Goal: Information Seeking & Learning: Find specific fact

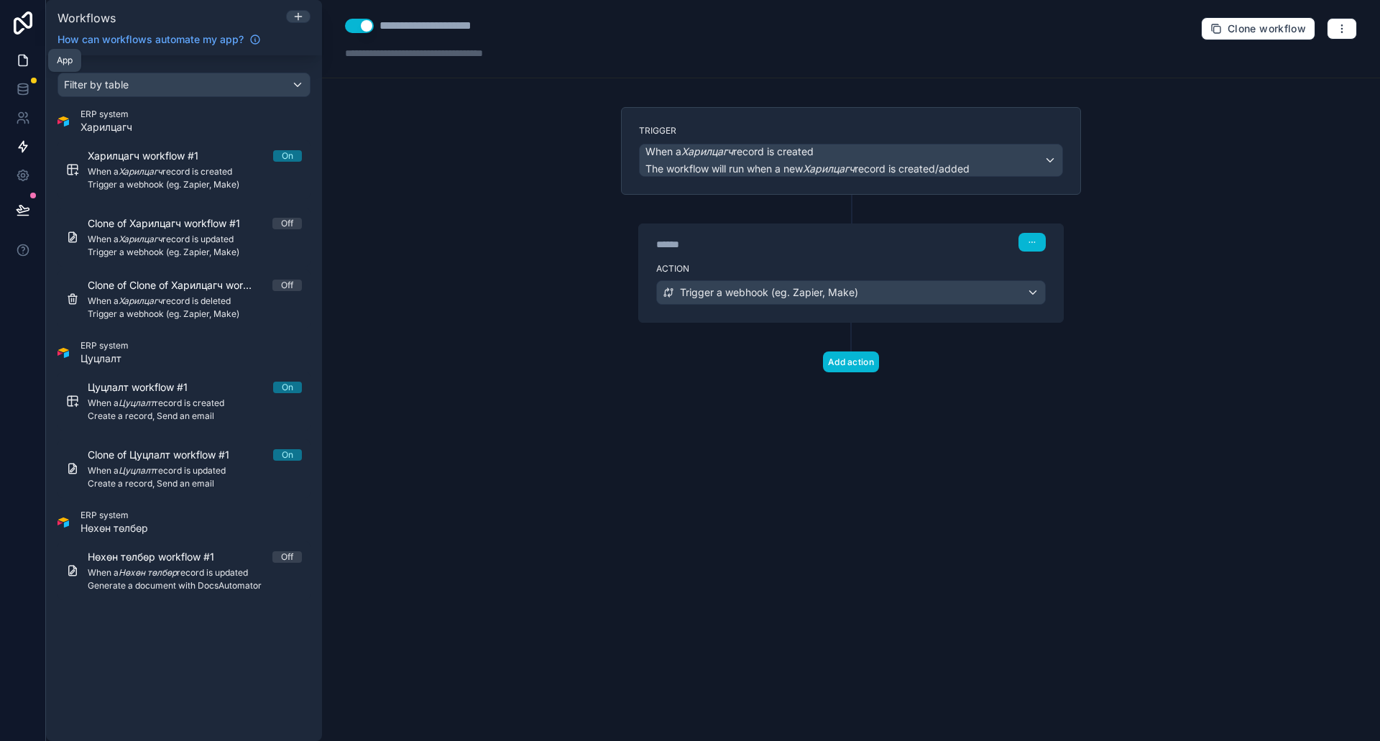
click at [28, 64] on icon at bounding box center [23, 60] width 14 height 14
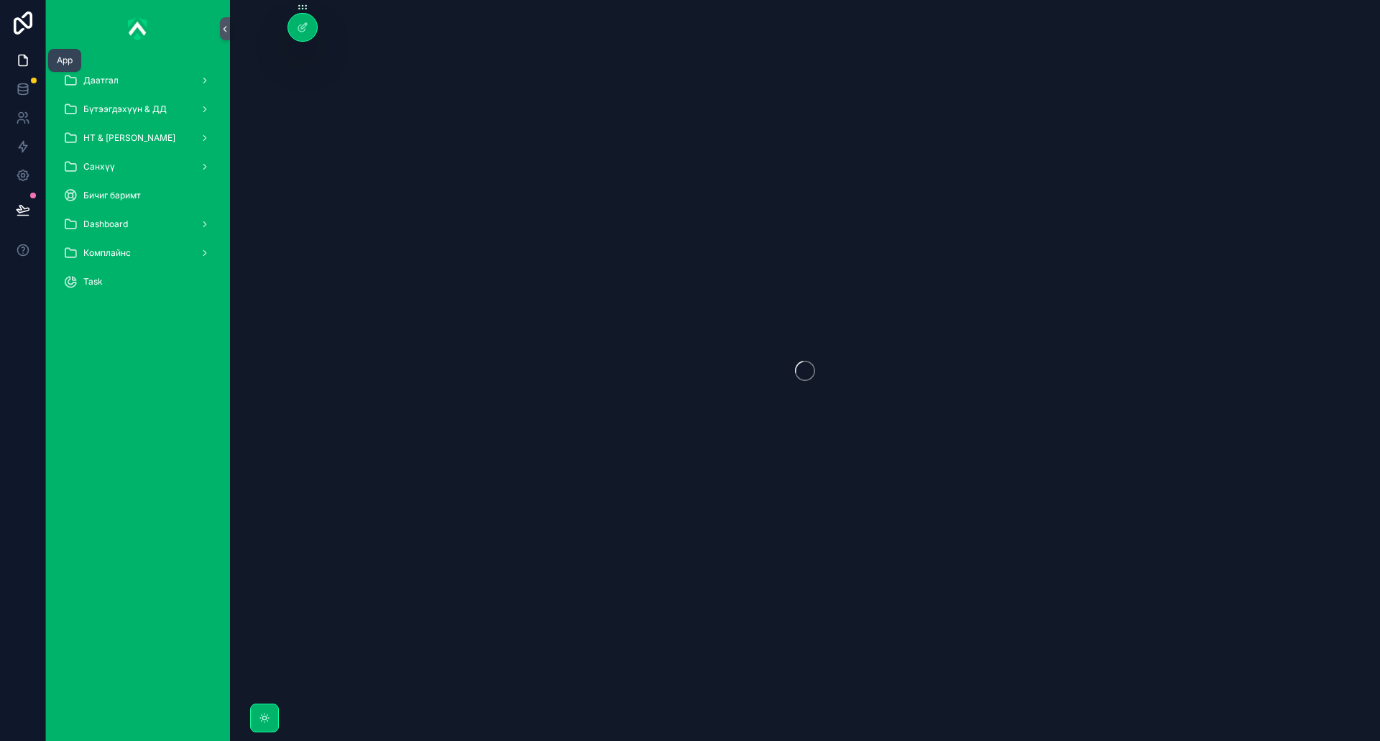
click at [16, 54] on icon at bounding box center [23, 60] width 14 height 14
click at [23, 86] on icon at bounding box center [23, 89] width 14 height 14
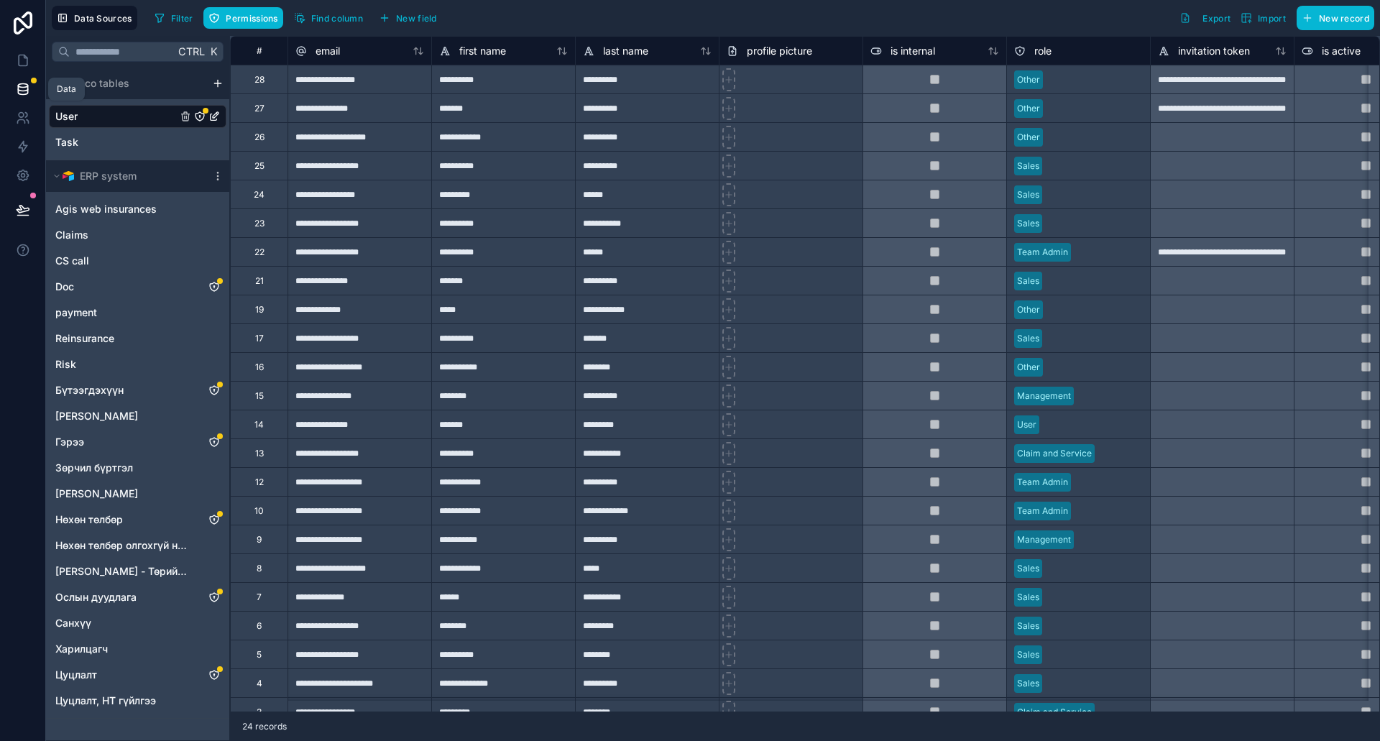
click at [23, 86] on icon at bounding box center [23, 89] width 14 height 14
click at [19, 54] on icon at bounding box center [23, 60] width 14 height 14
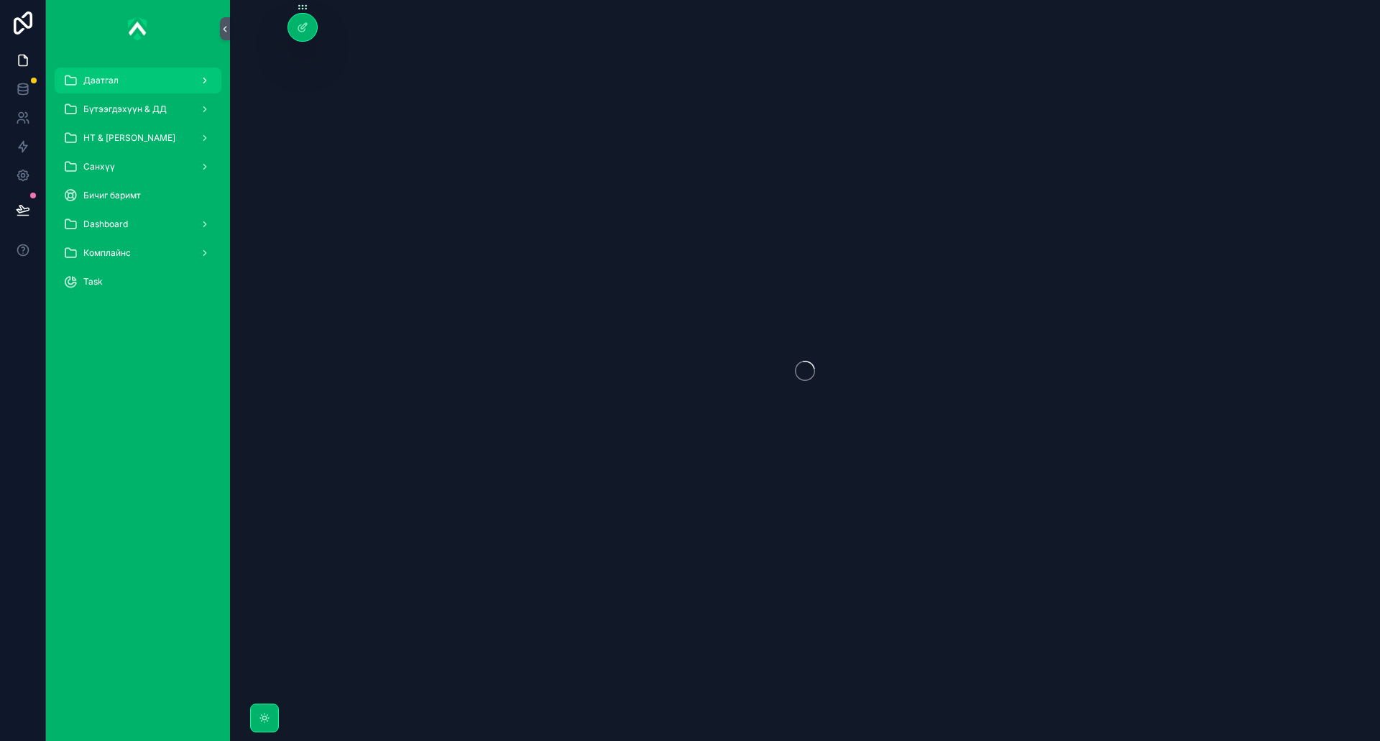
click at [144, 74] on div "Даатгал" at bounding box center [138, 80] width 150 height 23
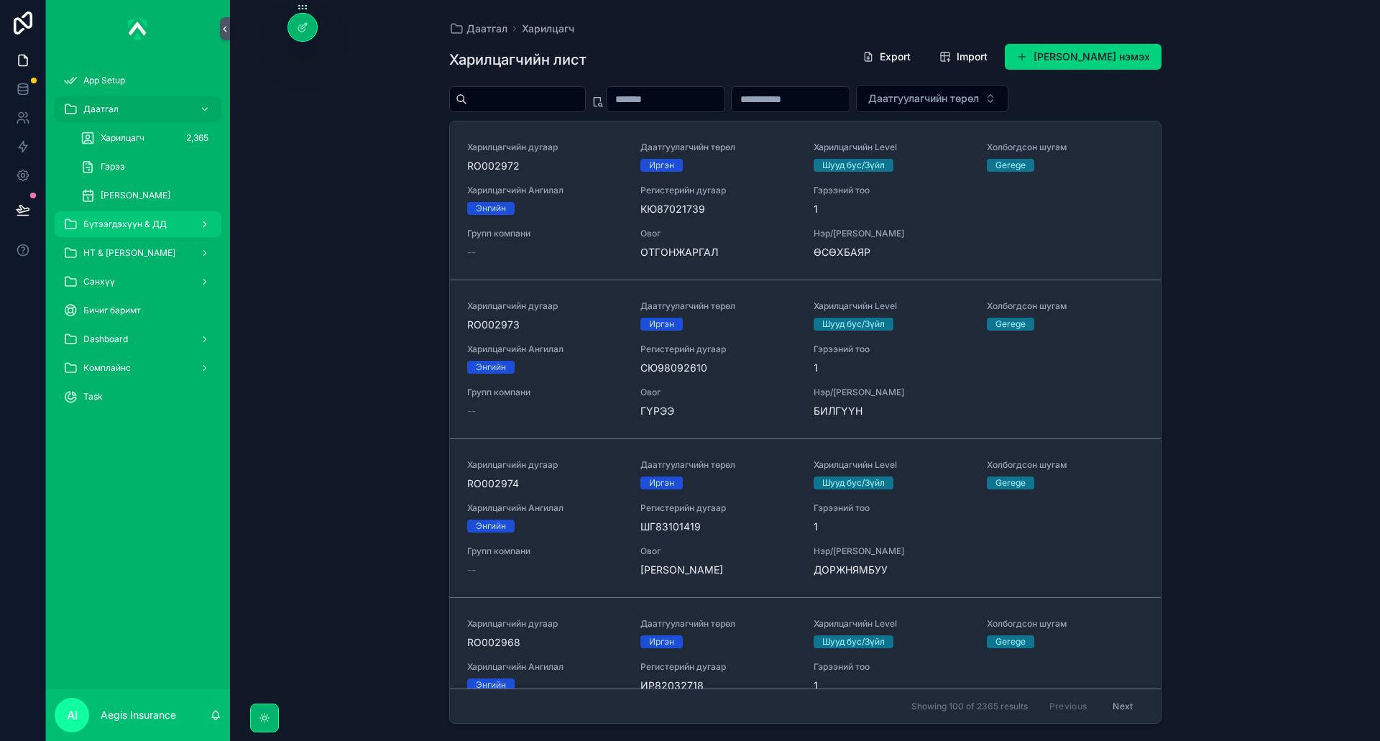
click at [176, 234] on div "Бүтээгдэхүүн & ДД" at bounding box center [138, 224] width 150 height 23
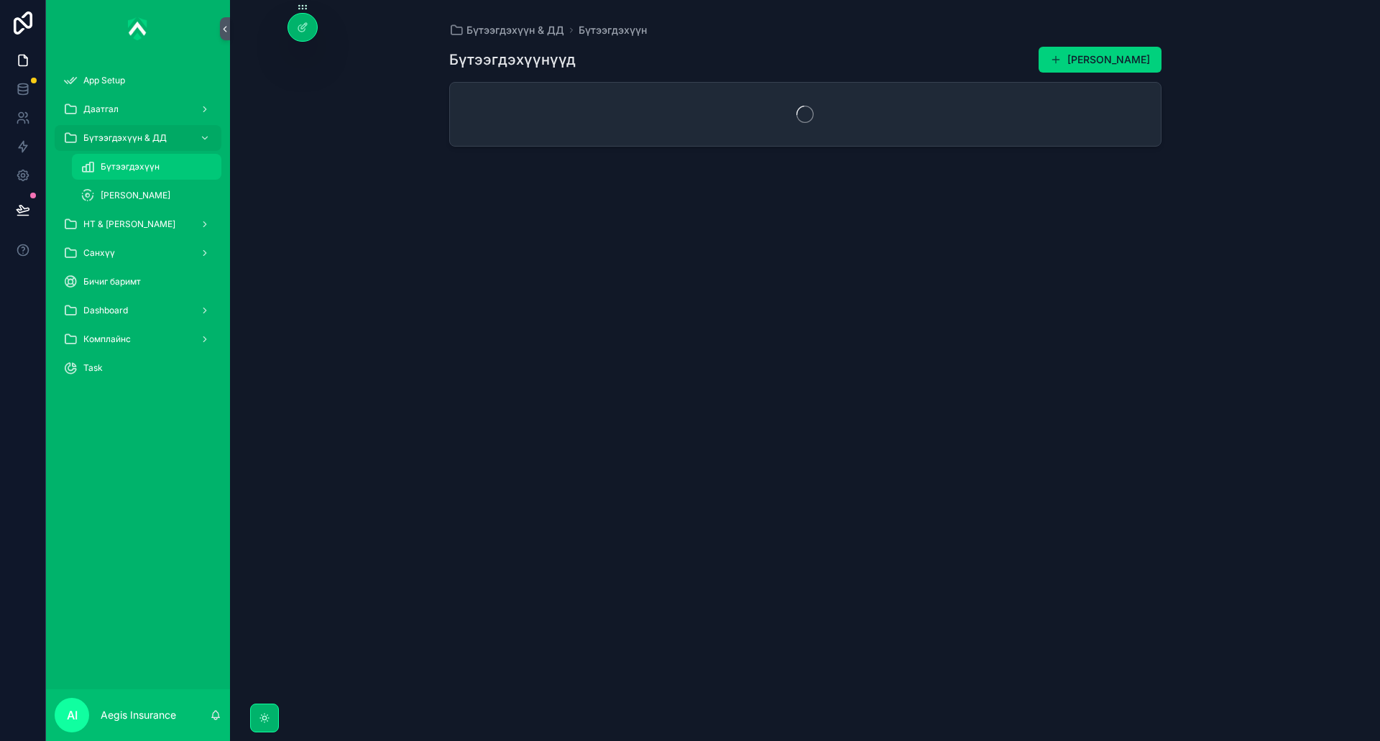
click at [160, 173] on div "Бүтээгдэхүүн" at bounding box center [147, 166] width 132 height 23
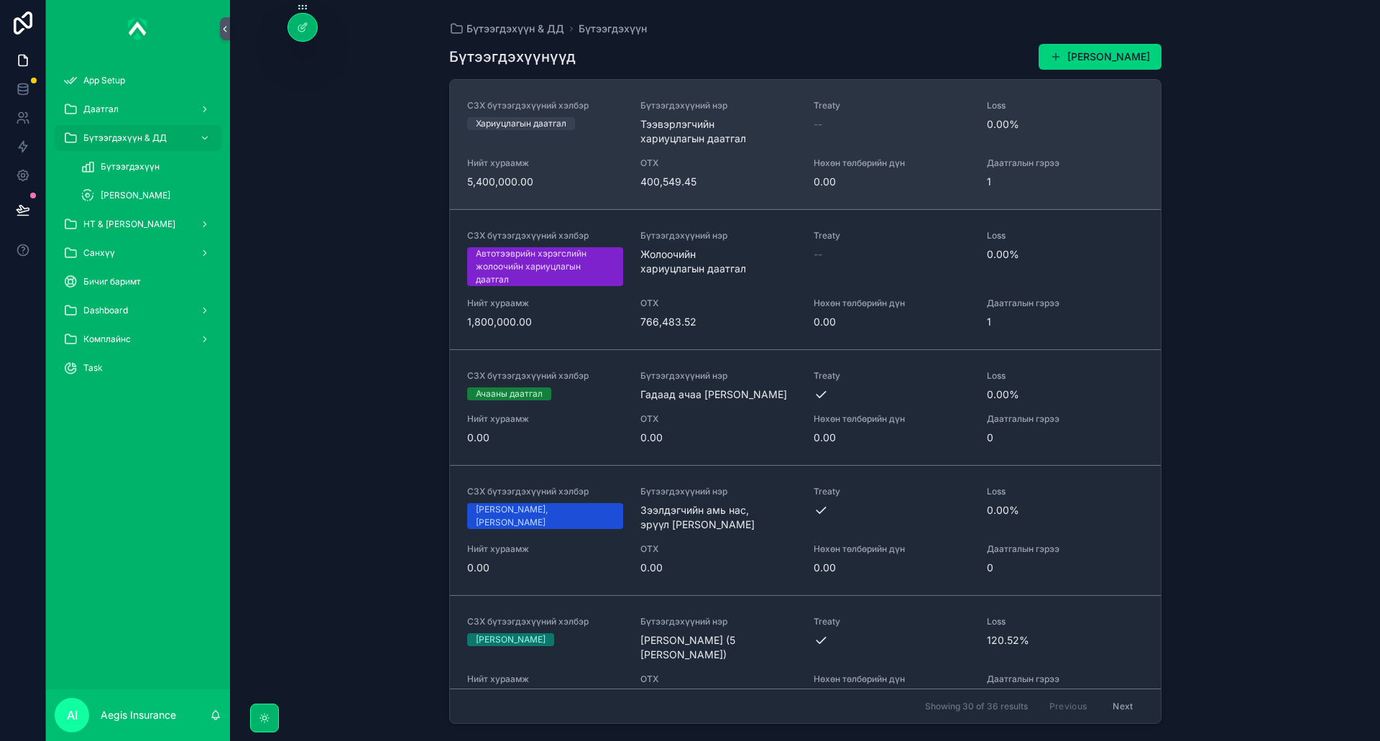
click at [631, 146] on div "СЗХ бүтээгдэхүүний хэлбэр Хариуцлагын даатгал Бүтээгдэхүүний нэр Тээвэрлэгчийн …" at bounding box center [805, 144] width 677 height 89
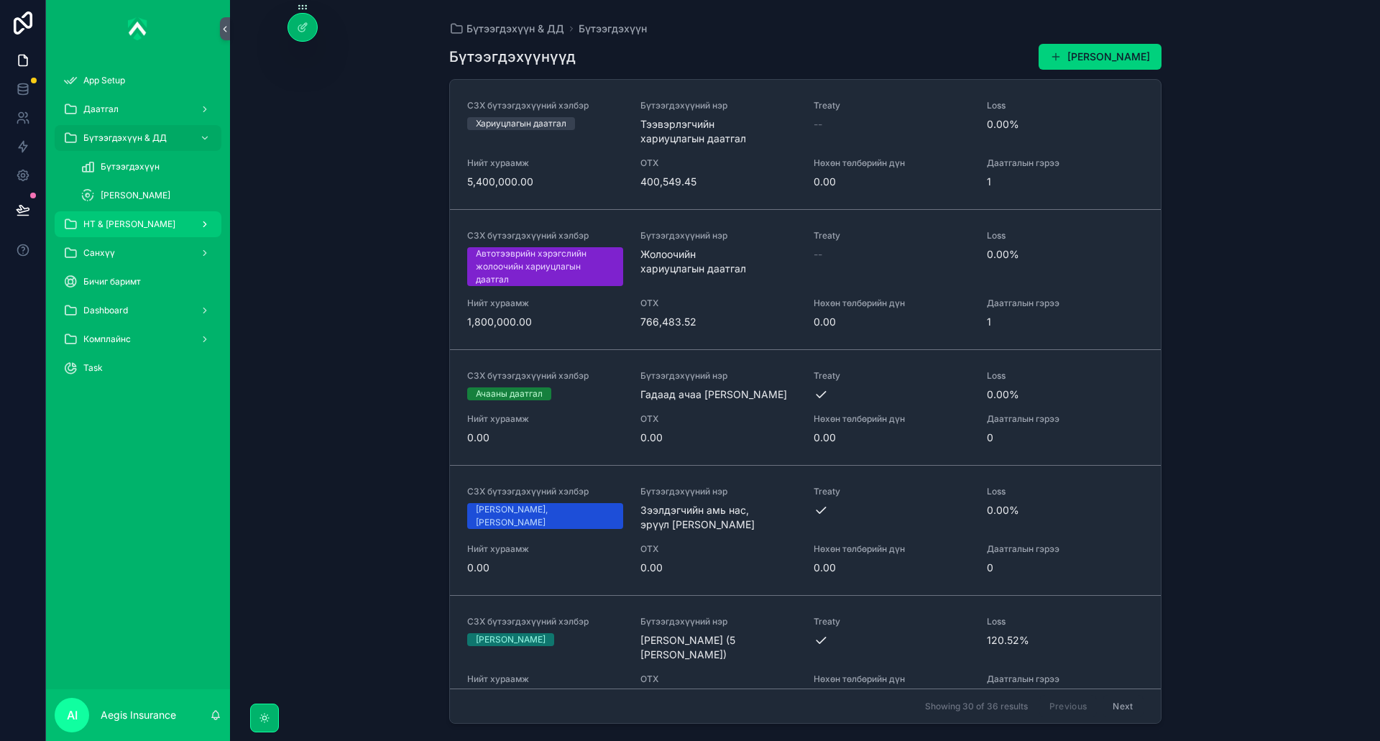
click at [177, 222] on div "НТ & [PERSON_NAME]" at bounding box center [138, 224] width 150 height 23
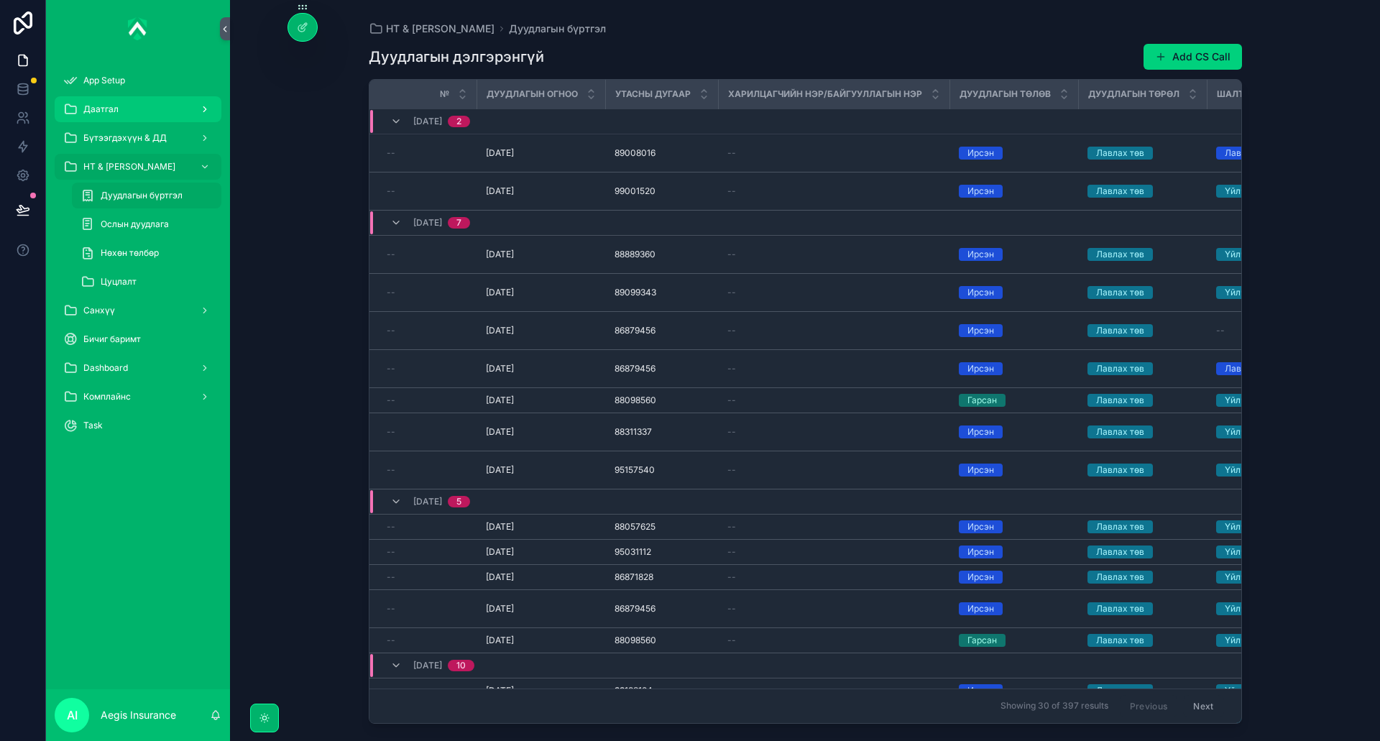
click at [200, 101] on div "scrollable content" at bounding box center [203, 109] width 19 height 23
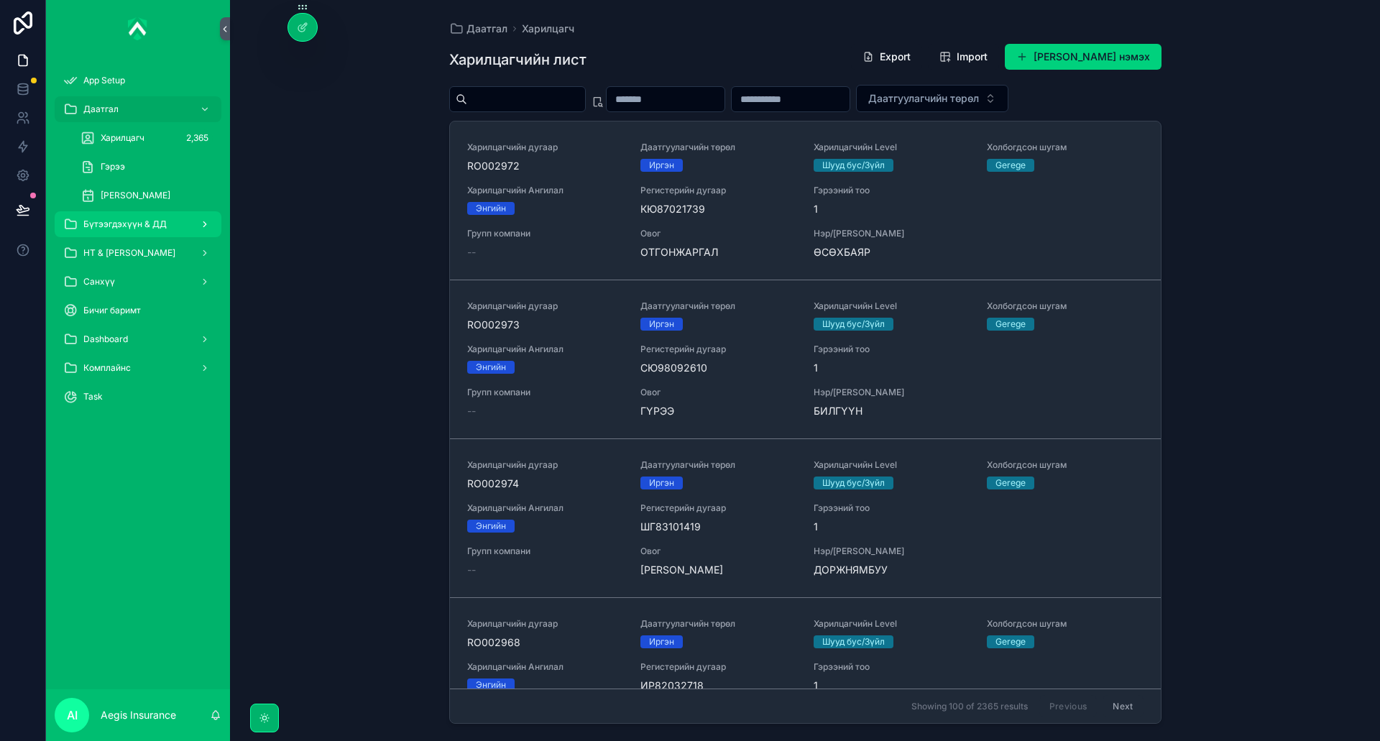
click at [175, 219] on div "Бүтээгдэхүүн & ДД" at bounding box center [138, 224] width 150 height 23
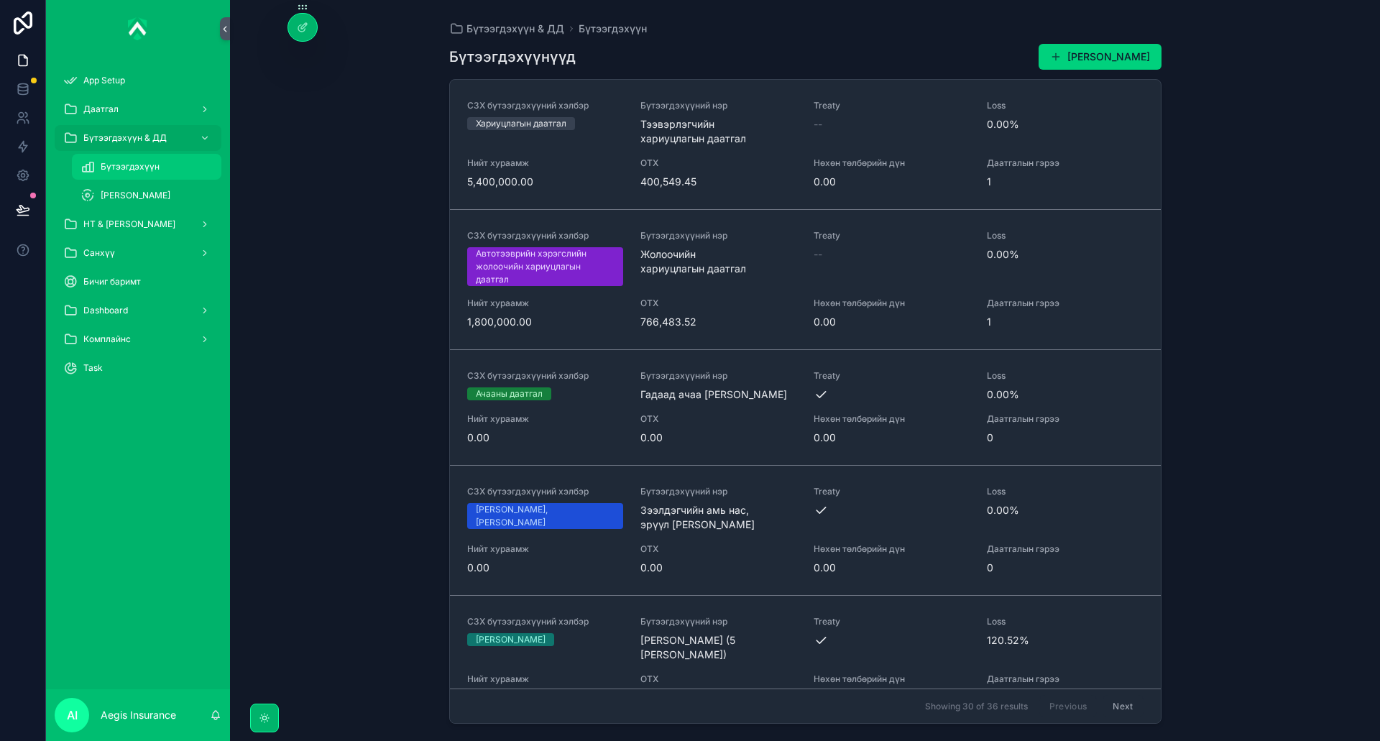
click at [150, 169] on span "Бүтээгдэхүүн" at bounding box center [130, 167] width 59 height 12
click at [26, 91] on icon at bounding box center [22, 89] width 9 height 6
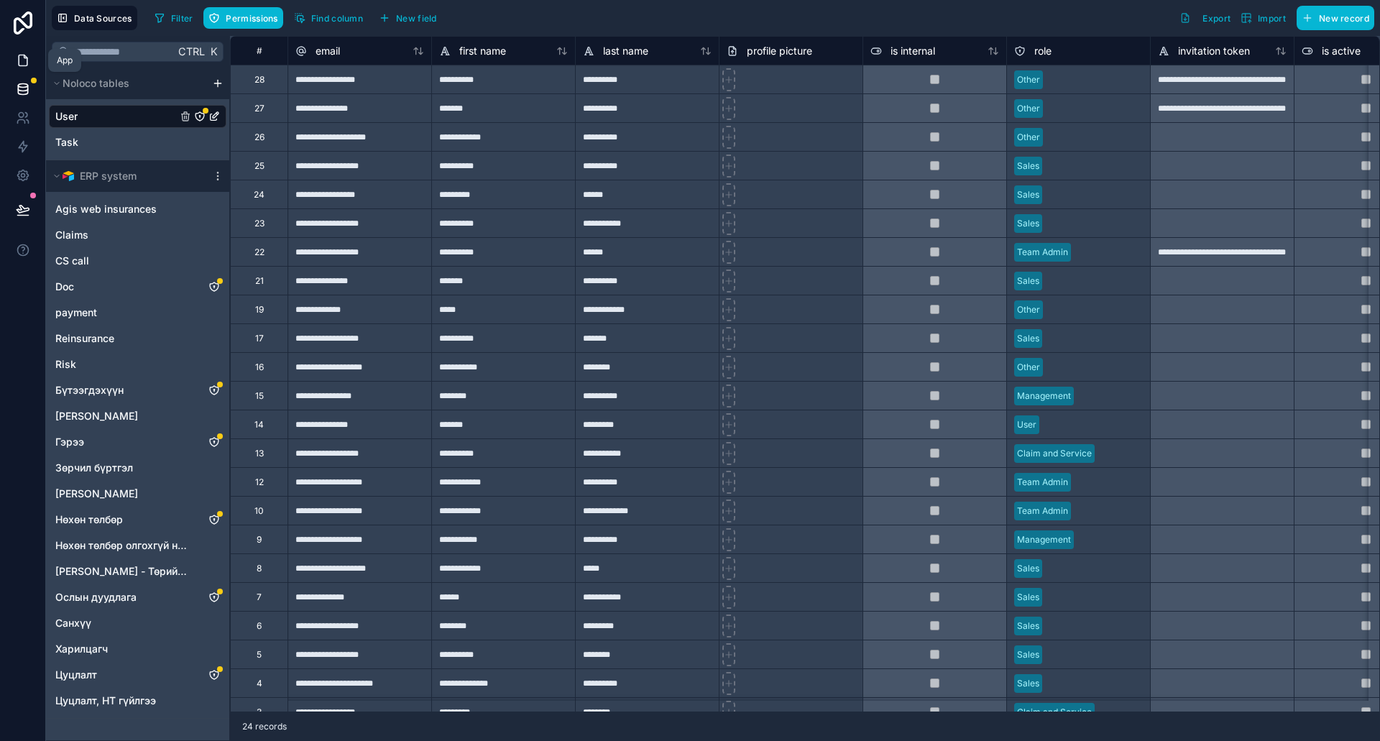
click at [17, 52] on link at bounding box center [22, 60] width 45 height 29
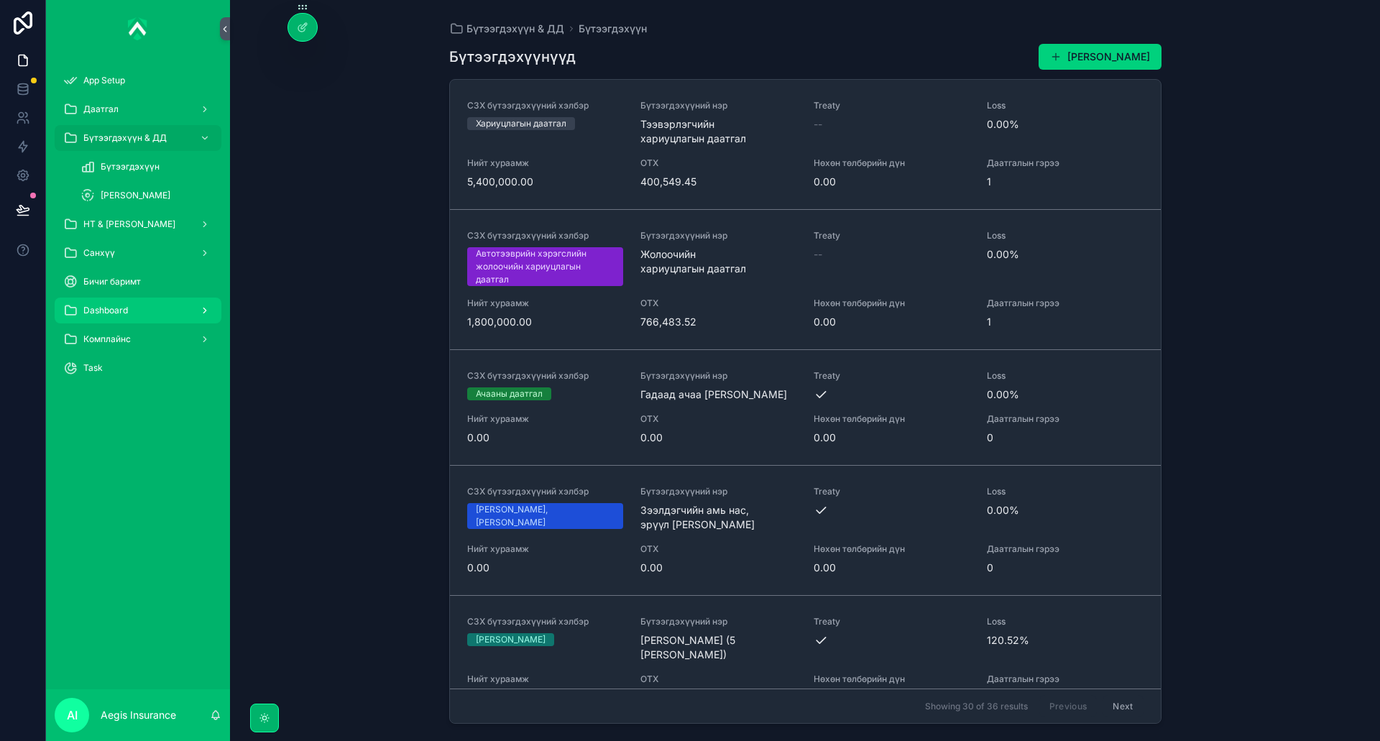
click at [139, 299] on div "Dashboard" at bounding box center [138, 310] width 150 height 23
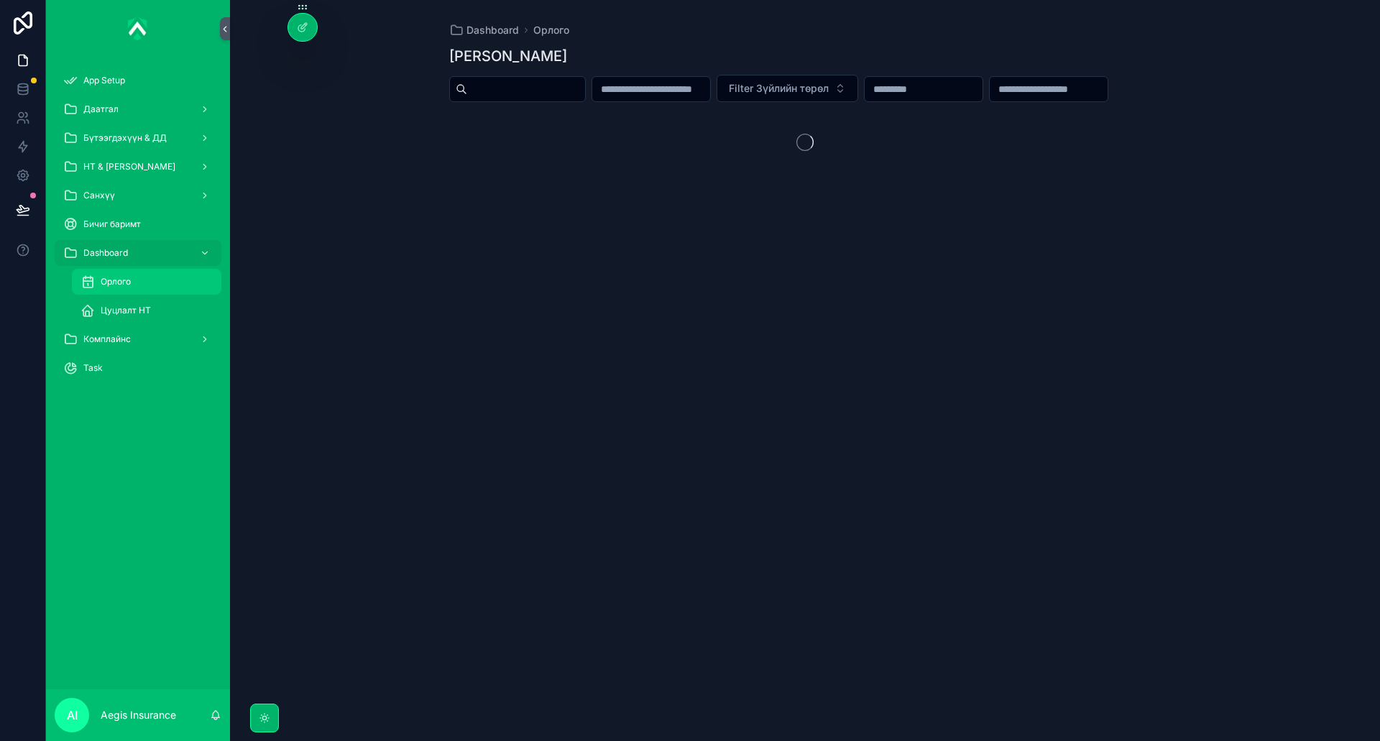
click at [149, 269] on link "Орлого" at bounding box center [147, 282] width 150 height 26
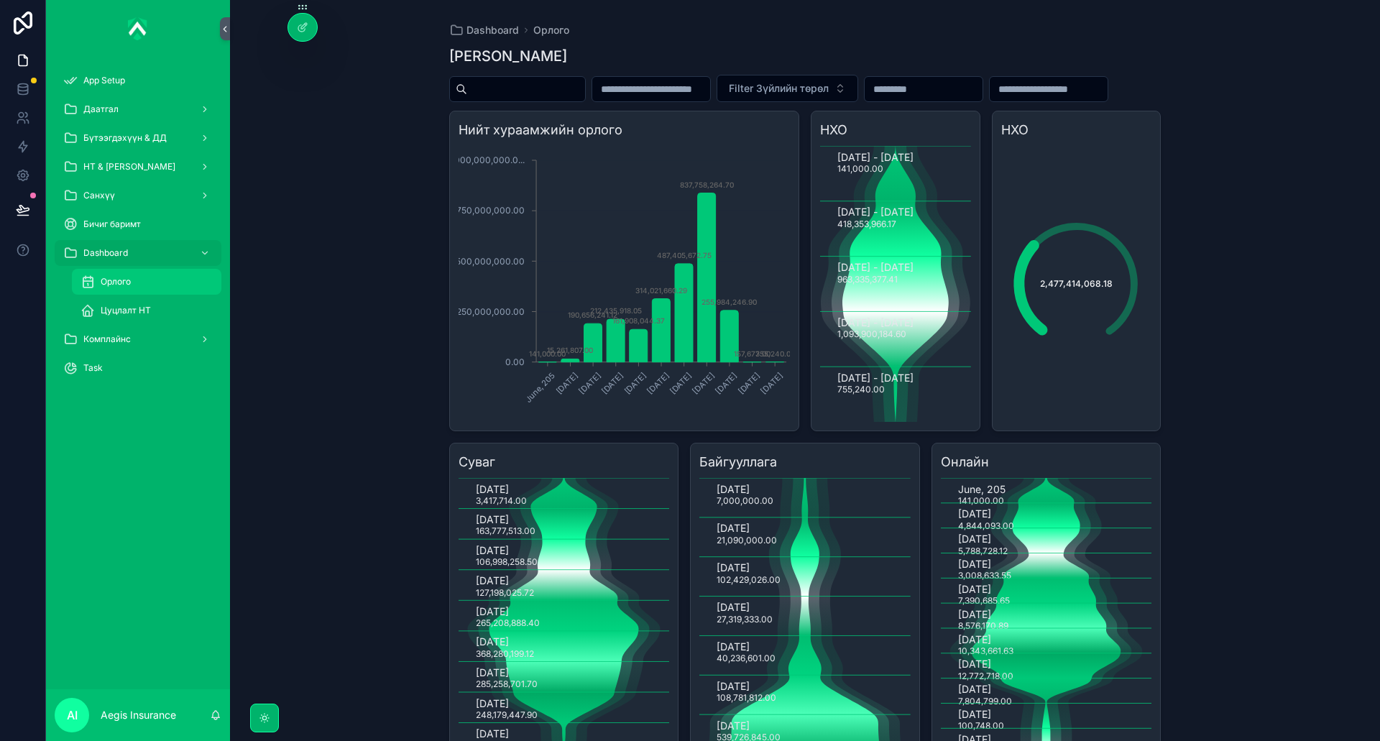
scroll to position [100, 0]
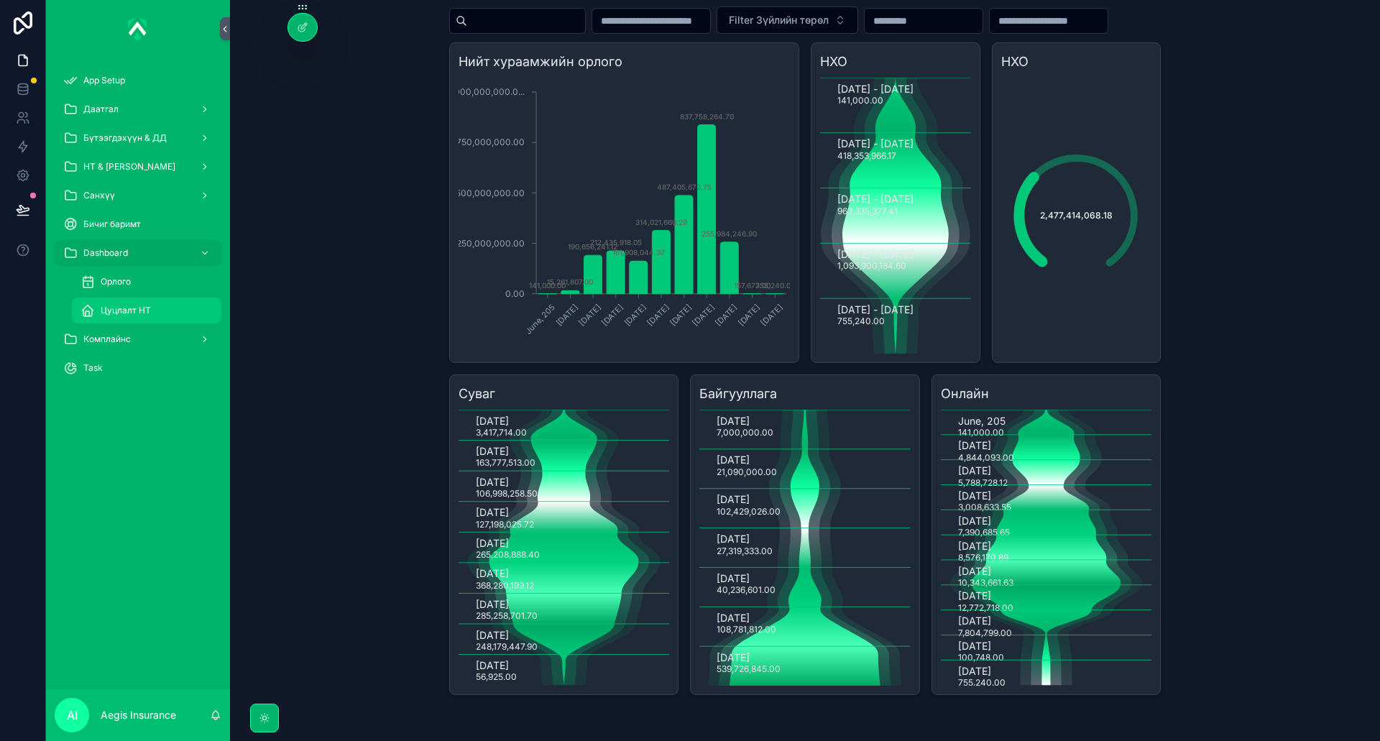
click at [160, 311] on div "Цуцлалт НТ" at bounding box center [147, 310] width 132 height 23
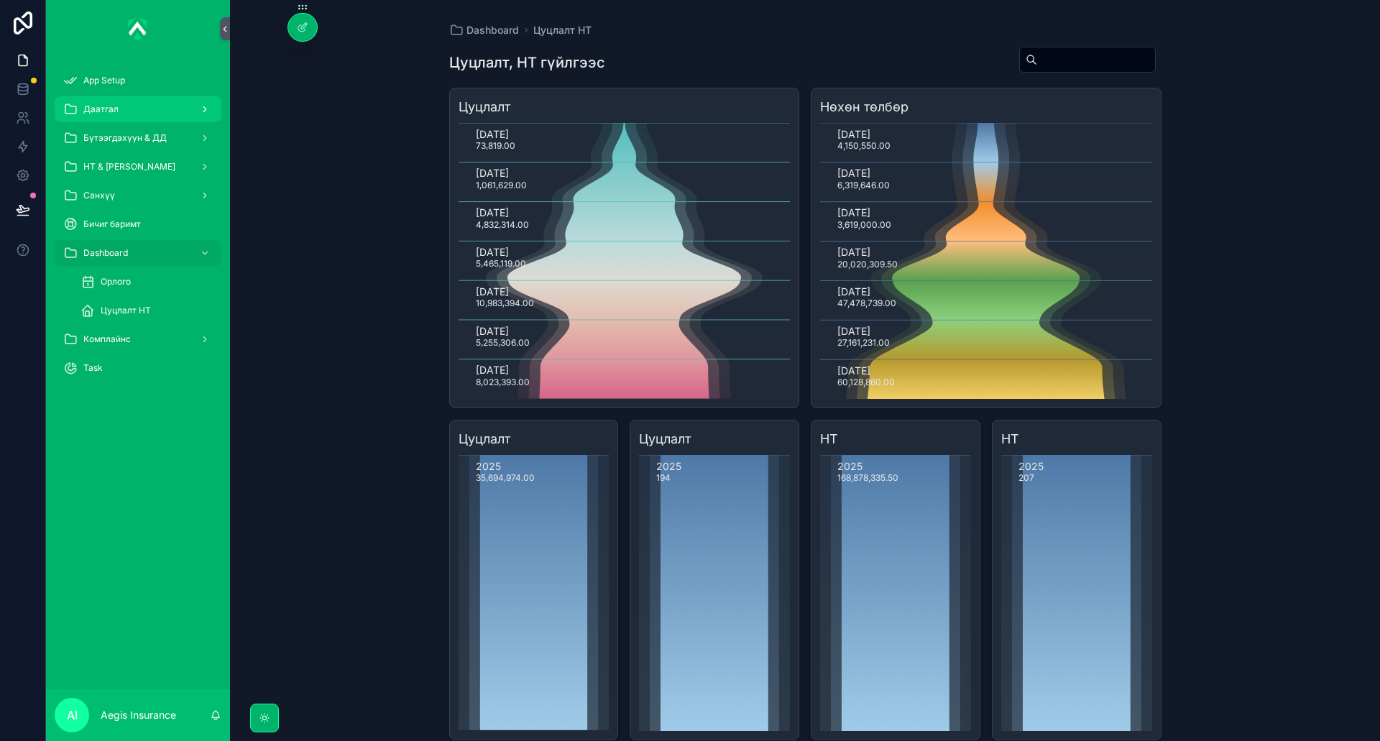
click at [123, 104] on div "Даатгал" at bounding box center [138, 109] width 150 height 23
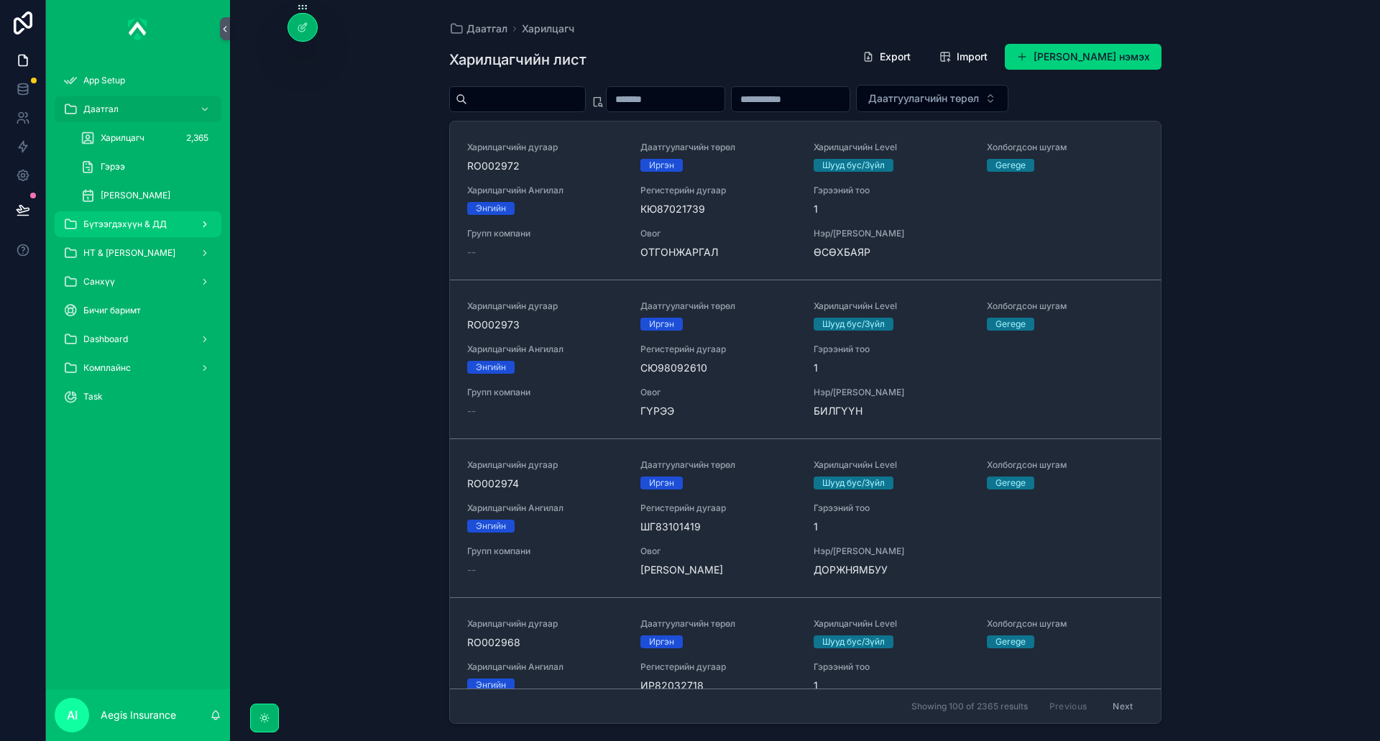
click at [120, 227] on span "Бүтээгдэхүүн & ДД" at bounding box center [124, 225] width 83 height 12
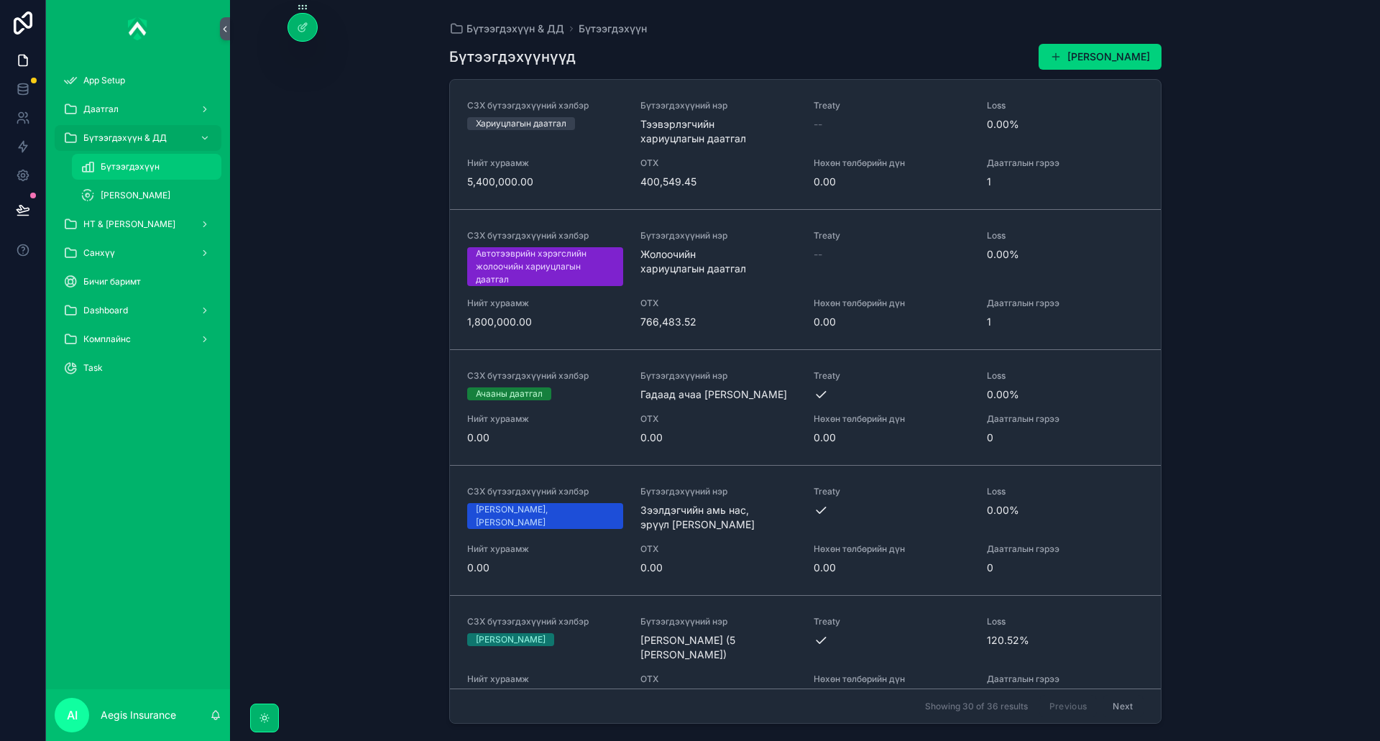
click at [160, 172] on div "Бүтээгдэхүүн" at bounding box center [147, 166] width 132 height 23
click at [37, 79] on link at bounding box center [22, 89] width 45 height 29
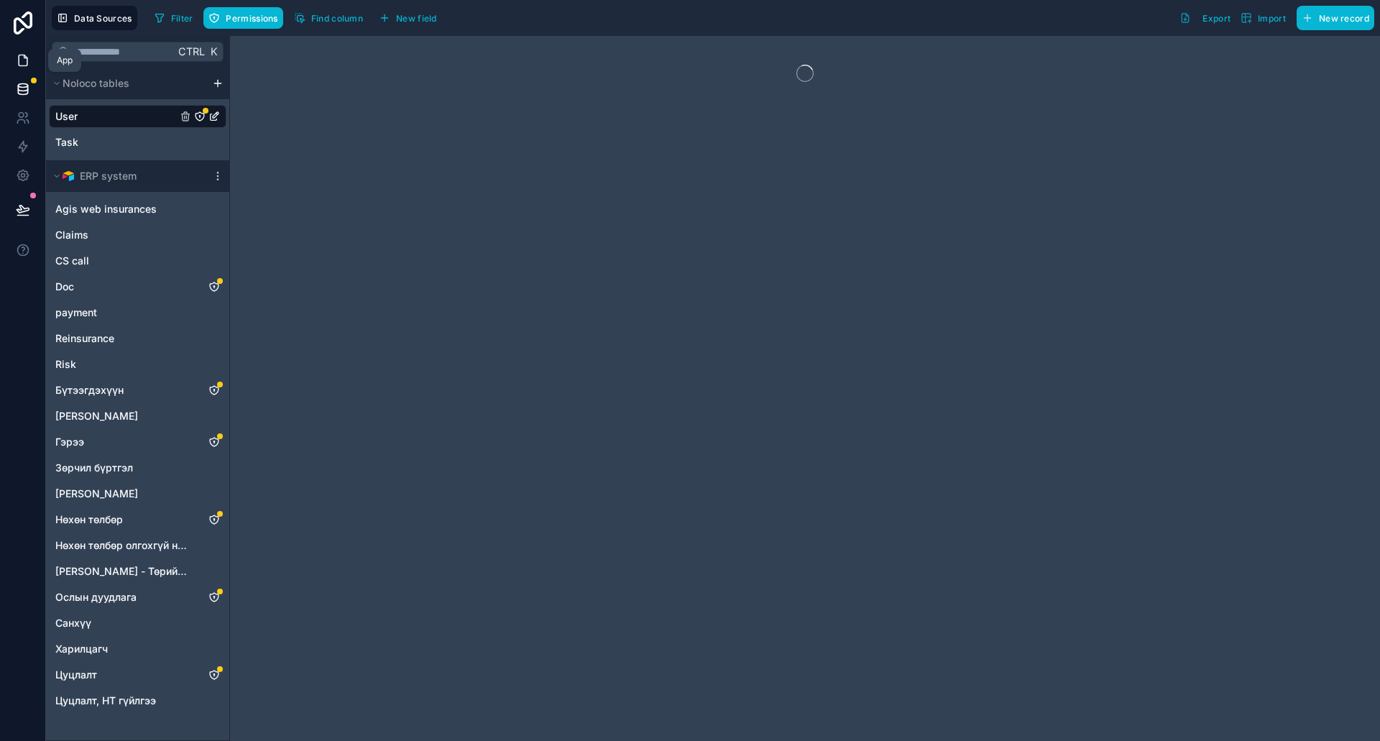
click at [17, 52] on link at bounding box center [22, 60] width 45 height 29
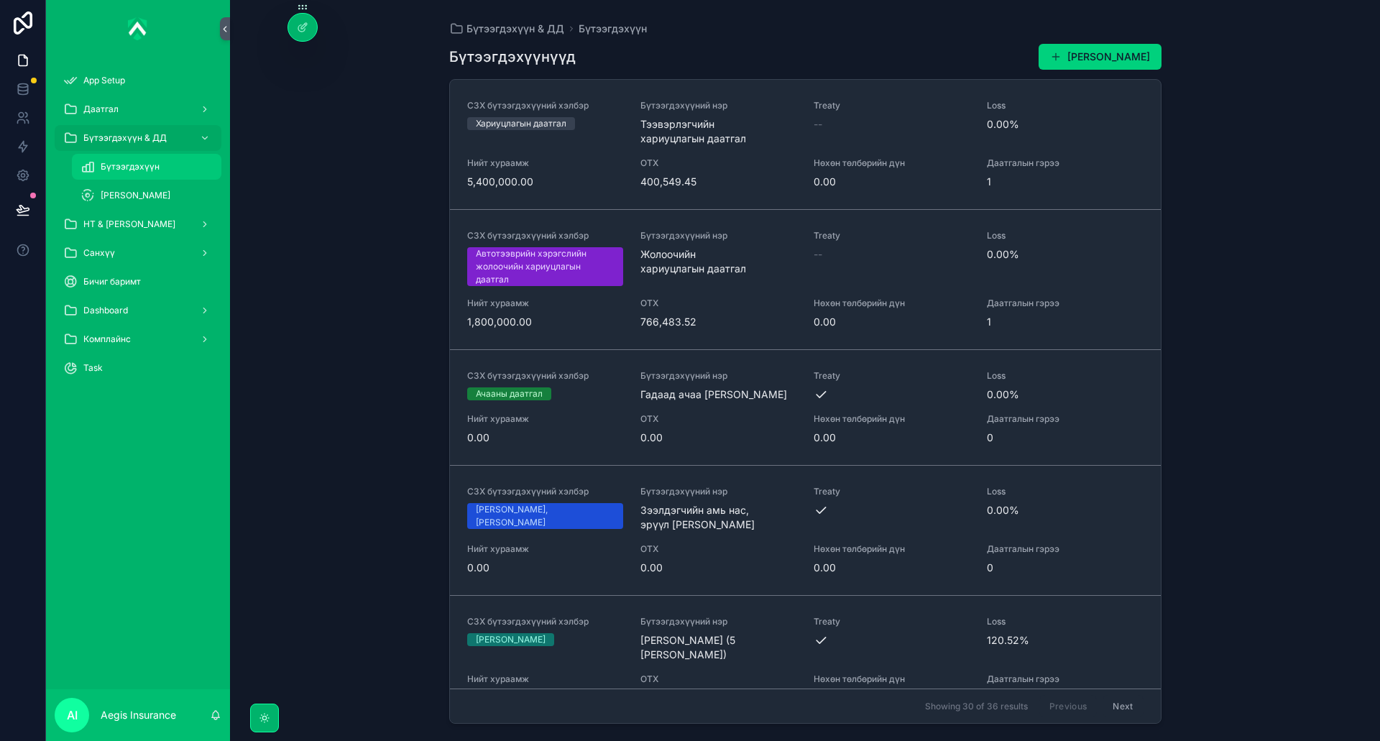
click at [137, 168] on span "Бүтээгдэхүүн" at bounding box center [130, 167] width 59 height 12
click at [165, 206] on div "[PERSON_NAME]" at bounding box center [147, 195] width 132 height 23
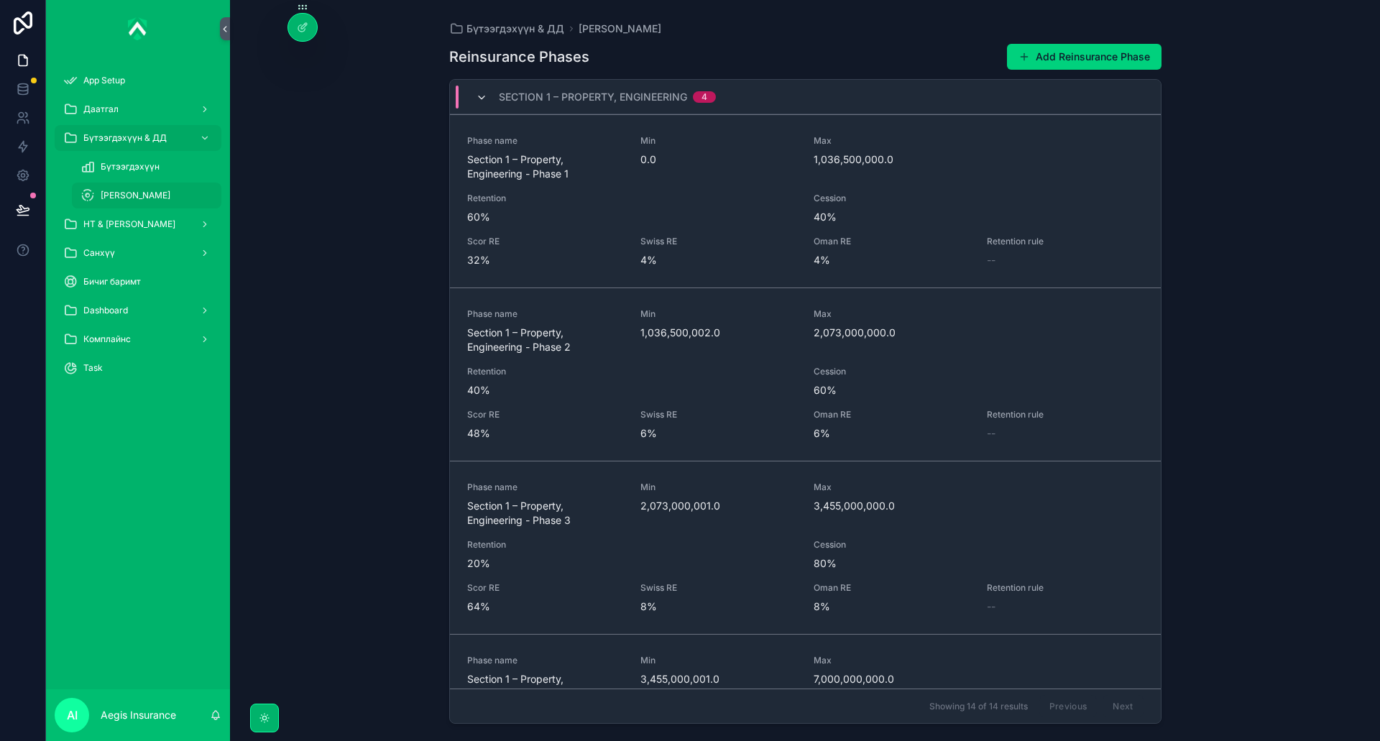
click at [482, 96] on icon "scrollable content" at bounding box center [482, 98] width 12 height 12
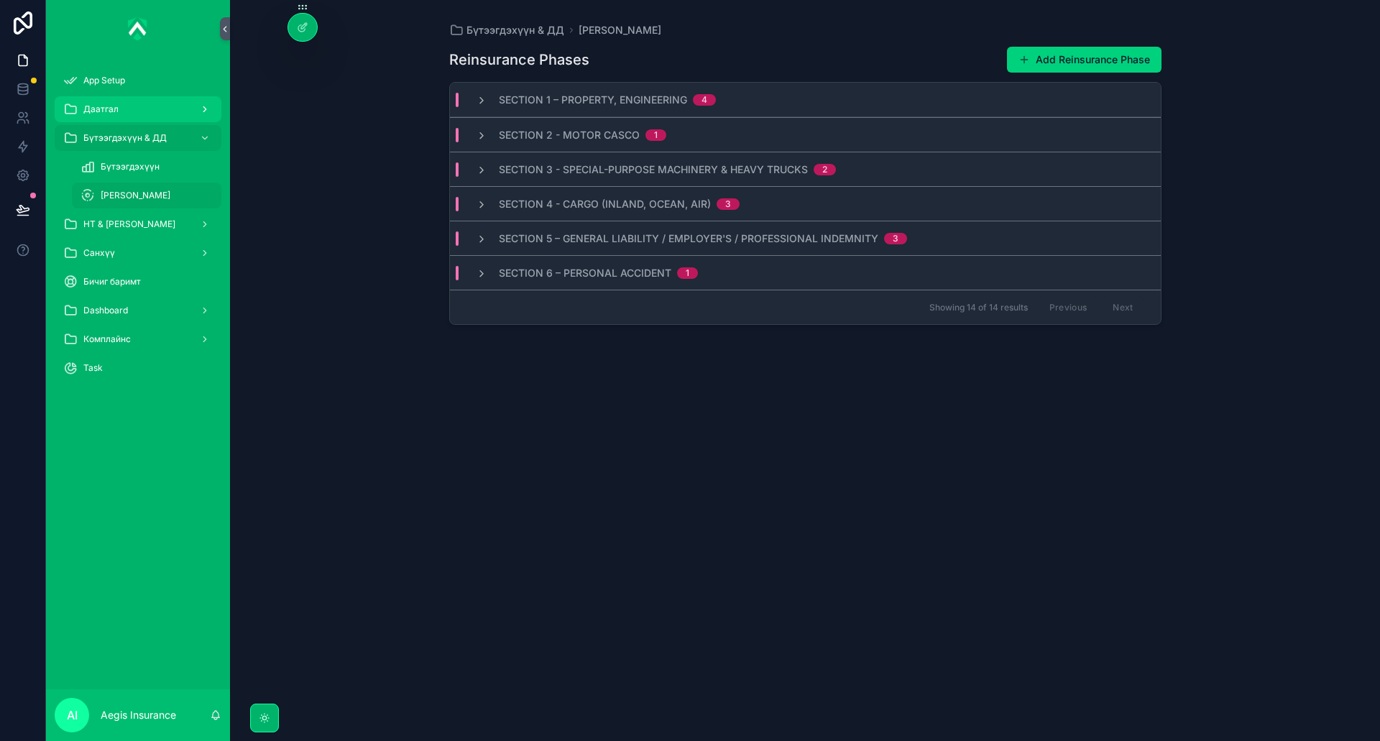
click at [164, 112] on div "Даатгал" at bounding box center [138, 109] width 150 height 23
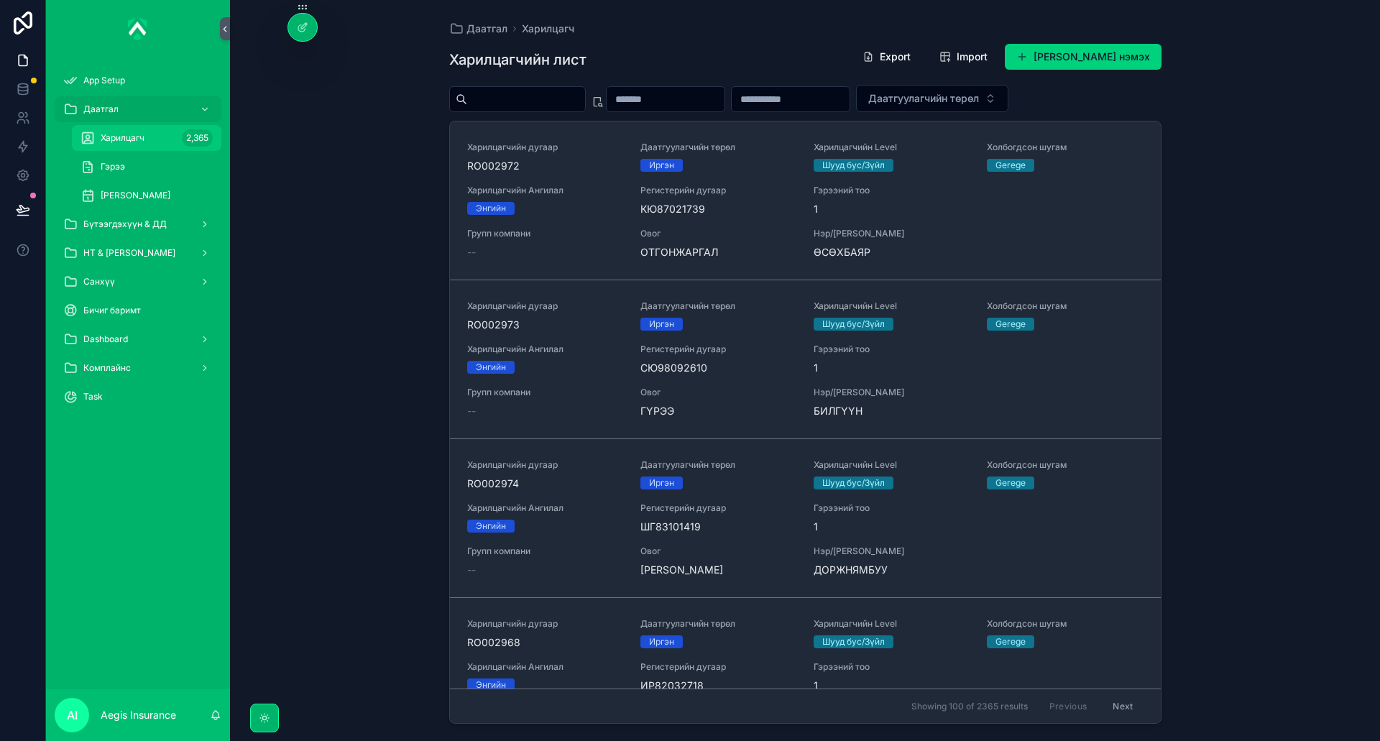
click at [173, 147] on div "Харилцагч 2,365" at bounding box center [147, 138] width 132 height 23
click at [138, 166] on div "Гэрээ" at bounding box center [147, 166] width 132 height 23
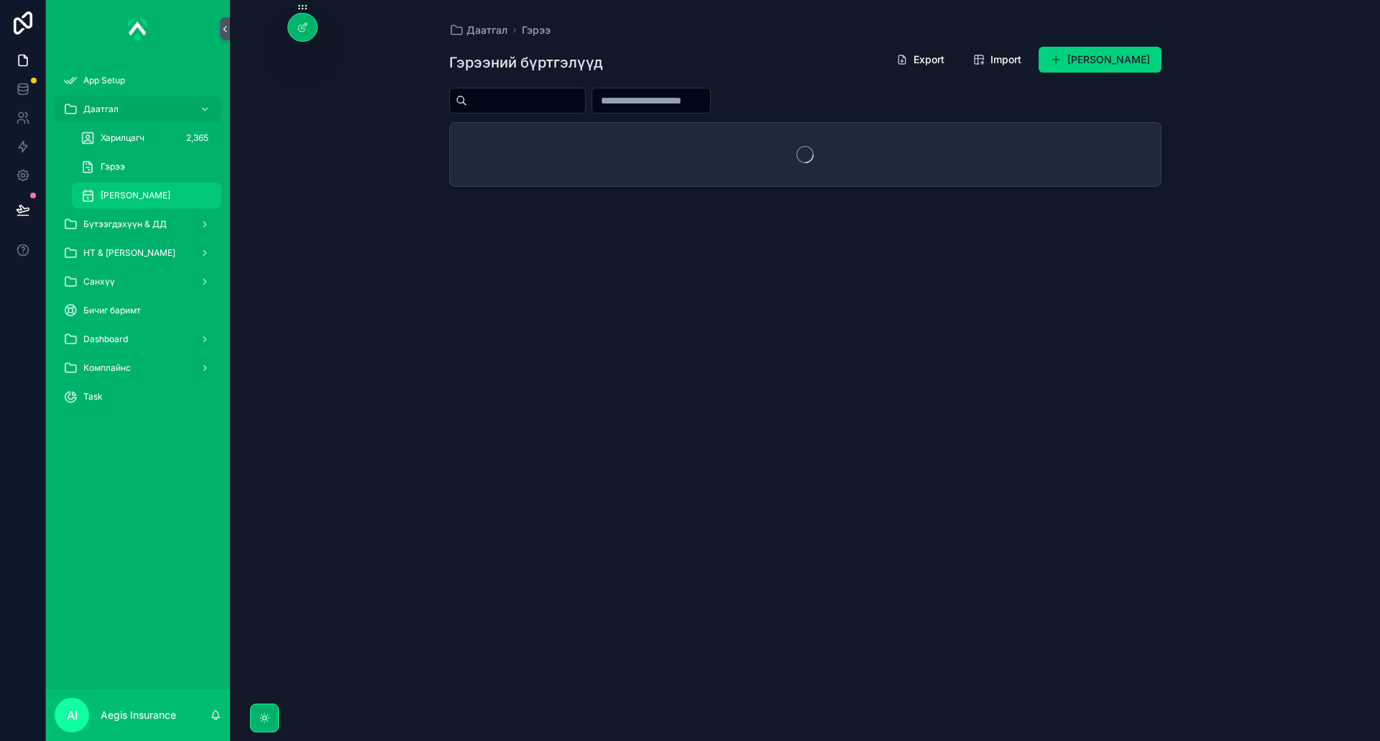
click at [156, 198] on span "[PERSON_NAME]" at bounding box center [136, 196] width 70 height 12
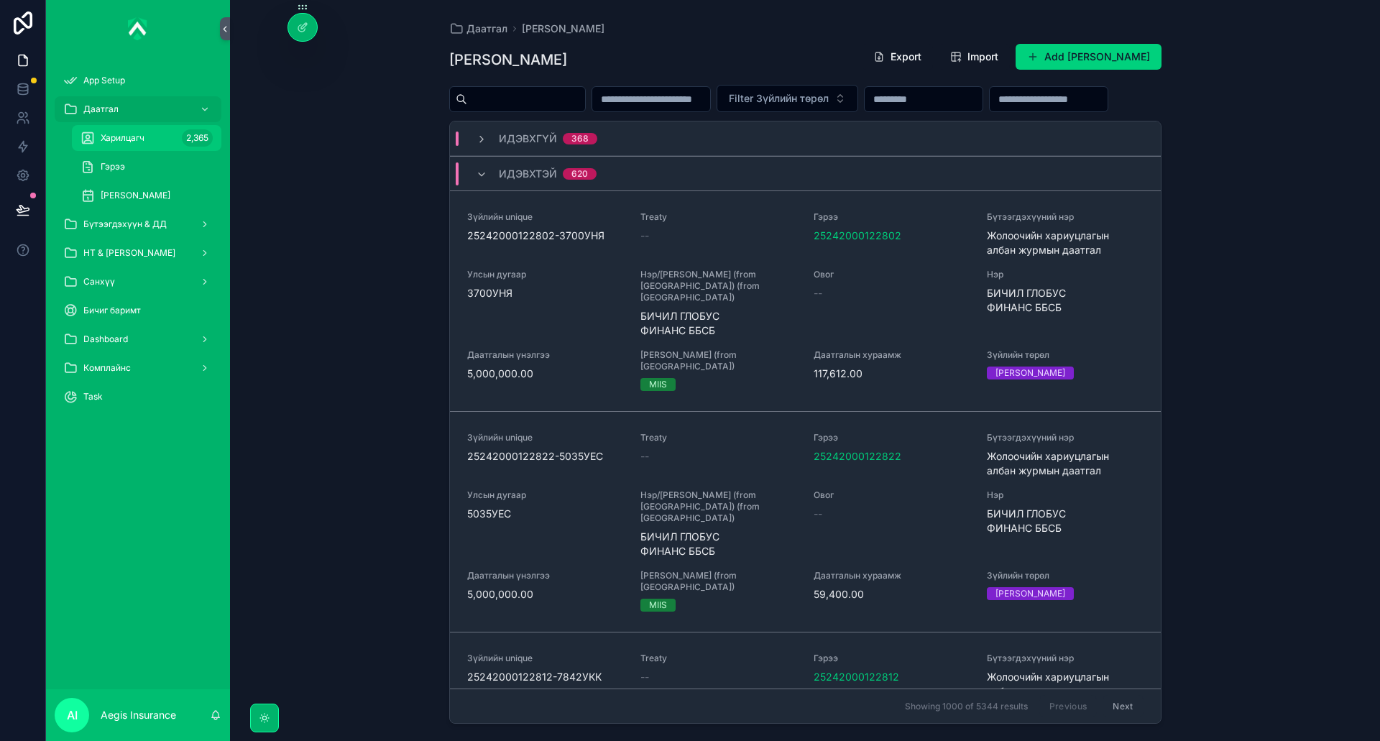
click at [136, 137] on span "Харилцагч" at bounding box center [123, 138] width 44 height 12
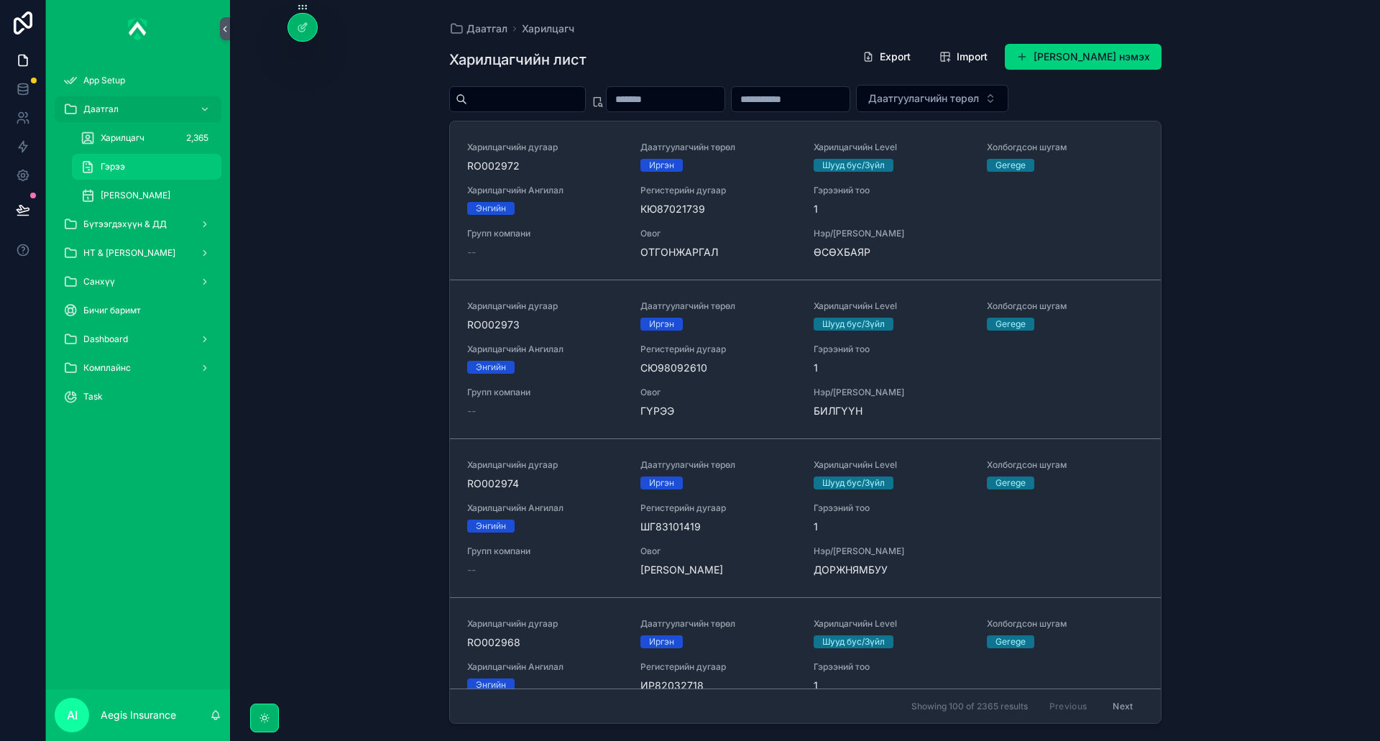
click at [137, 169] on div "Гэрээ" at bounding box center [147, 166] width 132 height 23
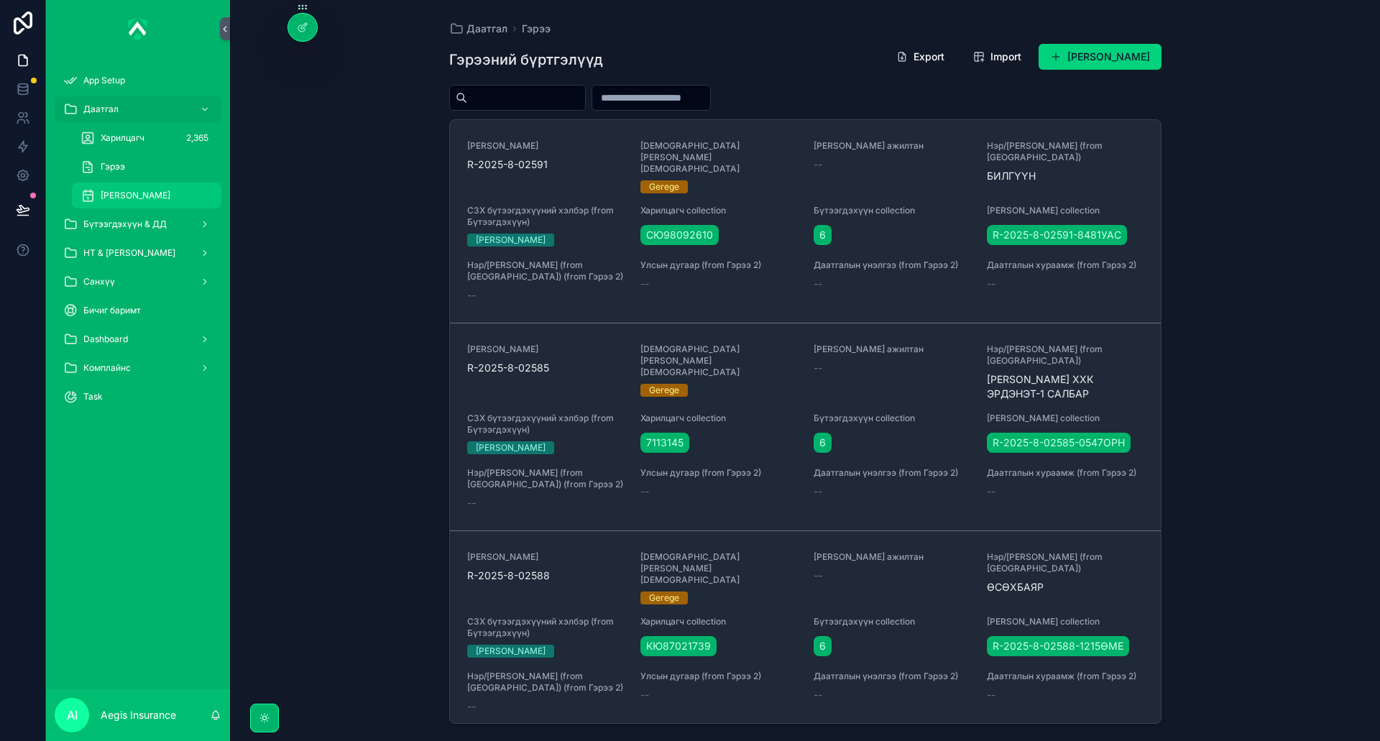
click at [170, 191] on span "[PERSON_NAME]" at bounding box center [136, 196] width 70 height 12
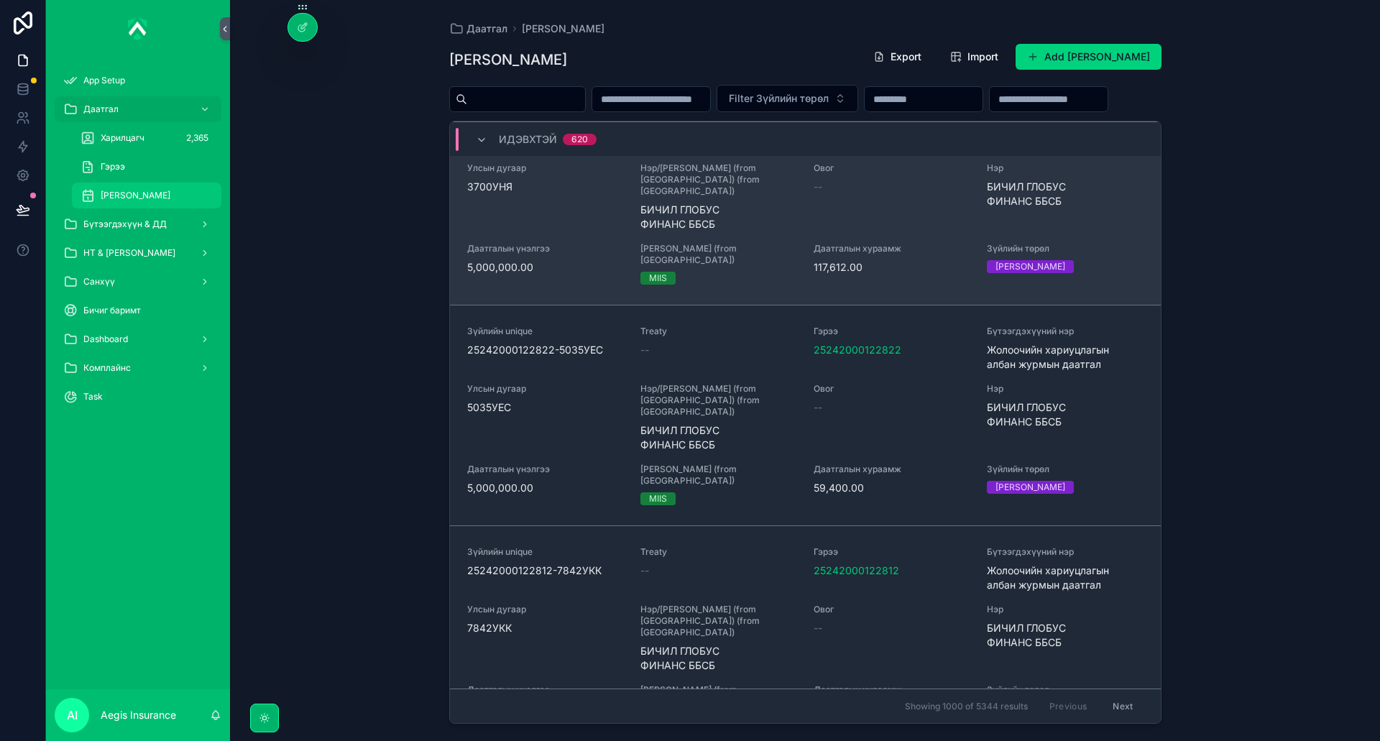
scroll to position [33, 0]
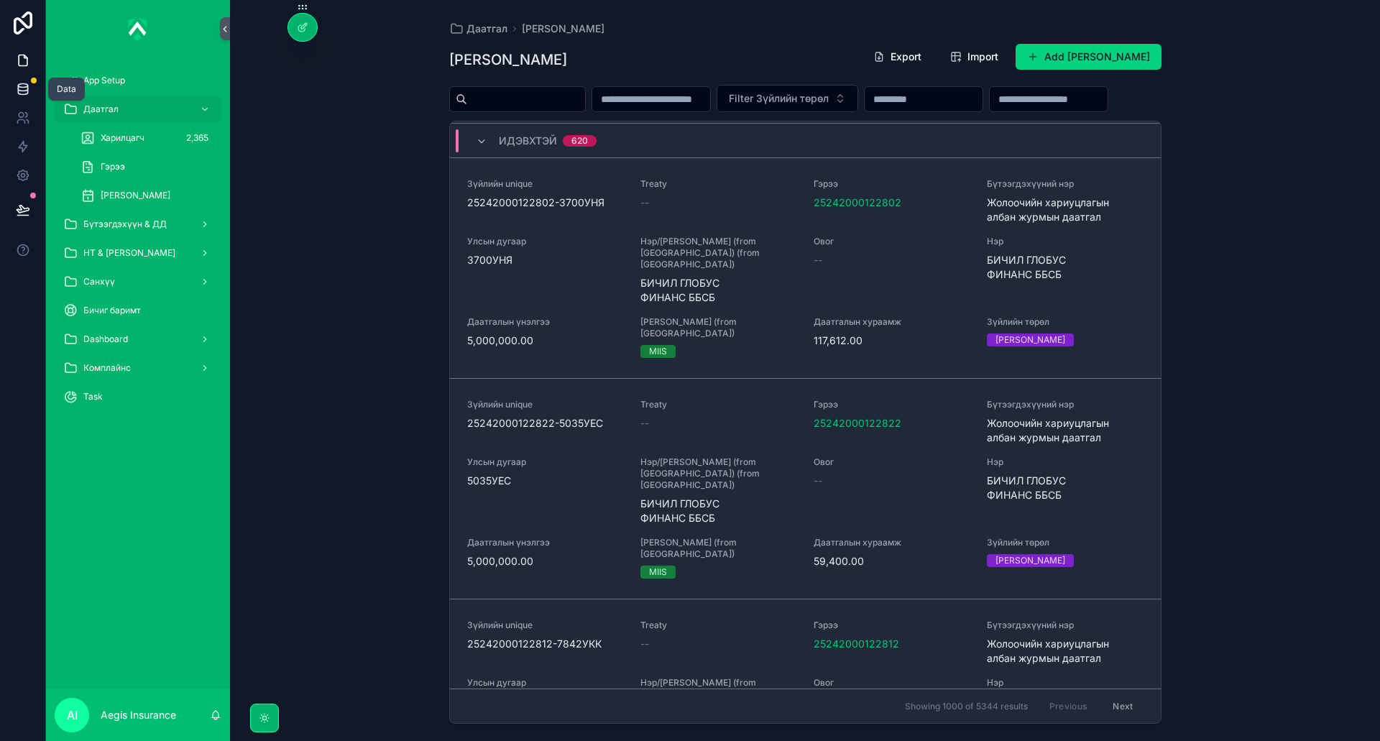
click at [22, 88] on icon at bounding box center [23, 89] width 14 height 14
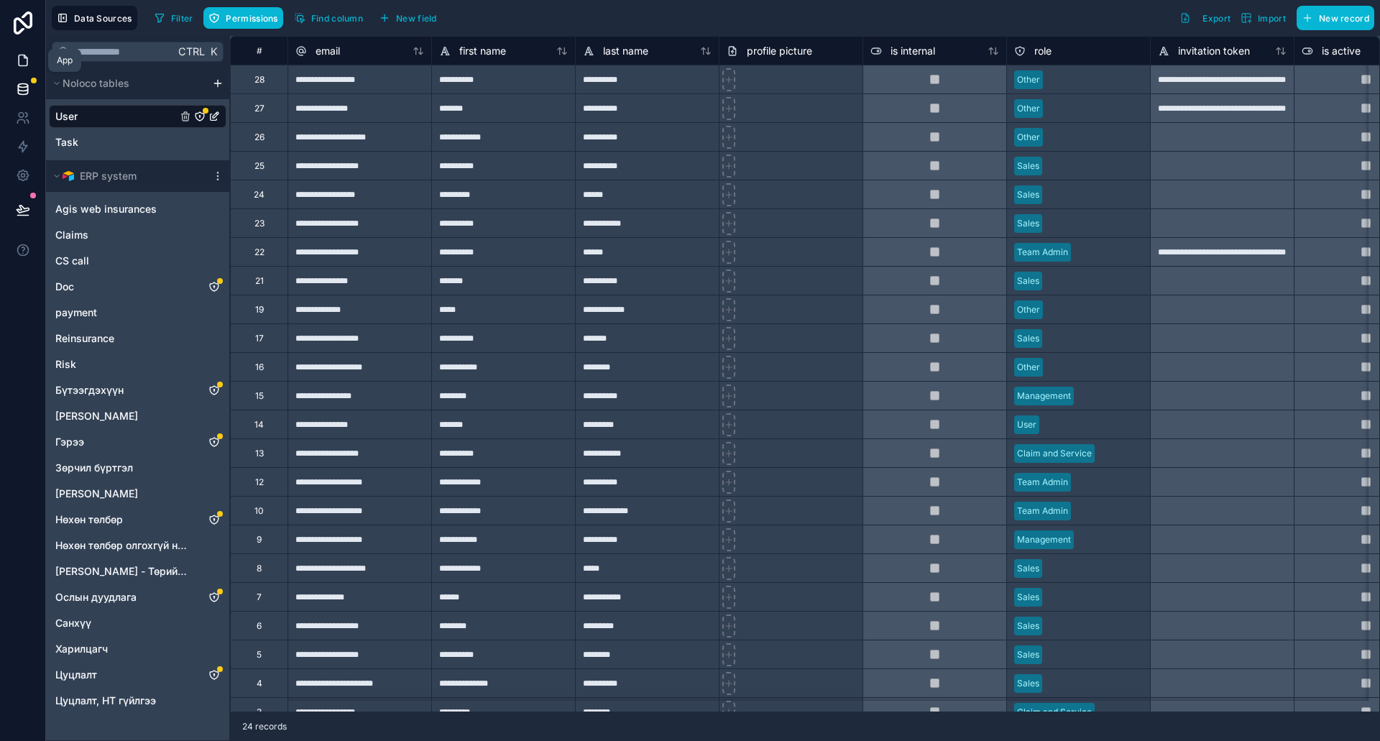
click at [17, 58] on icon at bounding box center [23, 60] width 14 height 14
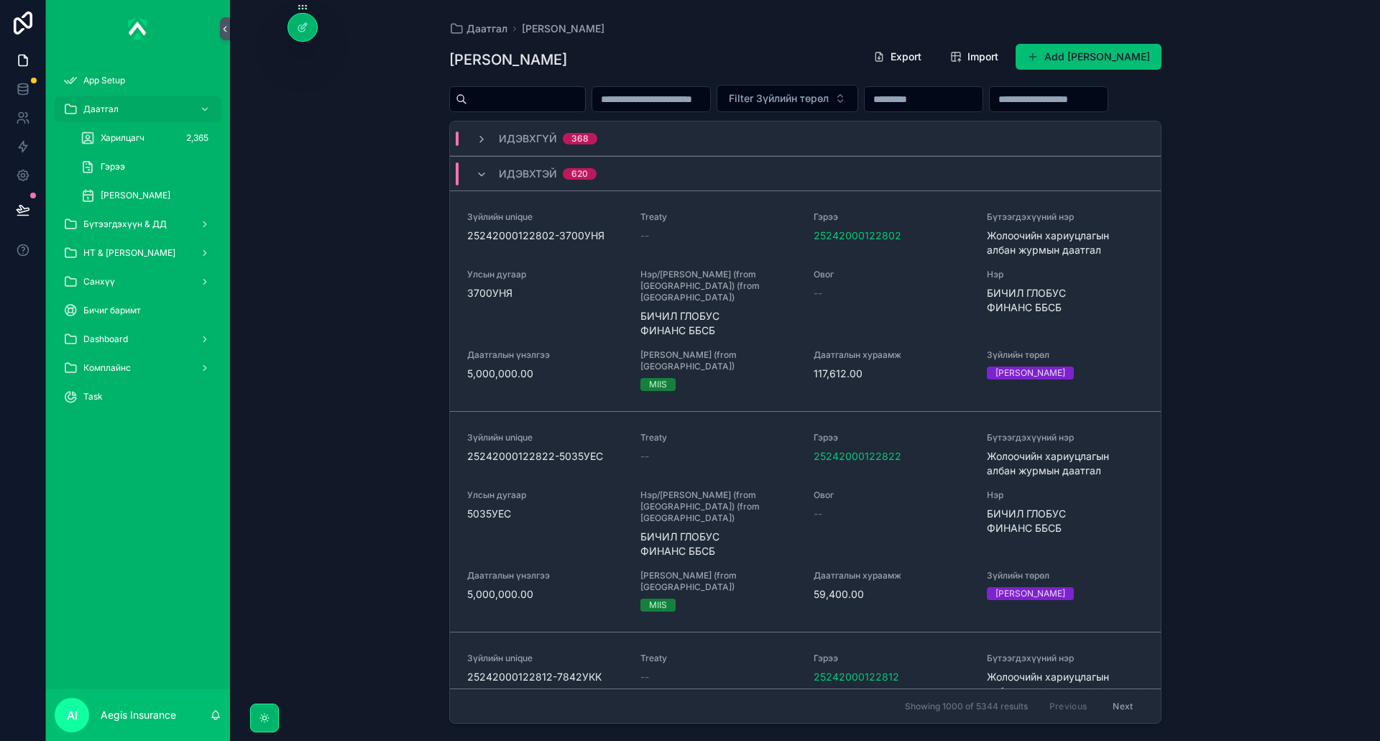
click at [1063, 50] on button "Add [PERSON_NAME]" at bounding box center [1089, 57] width 146 height 26
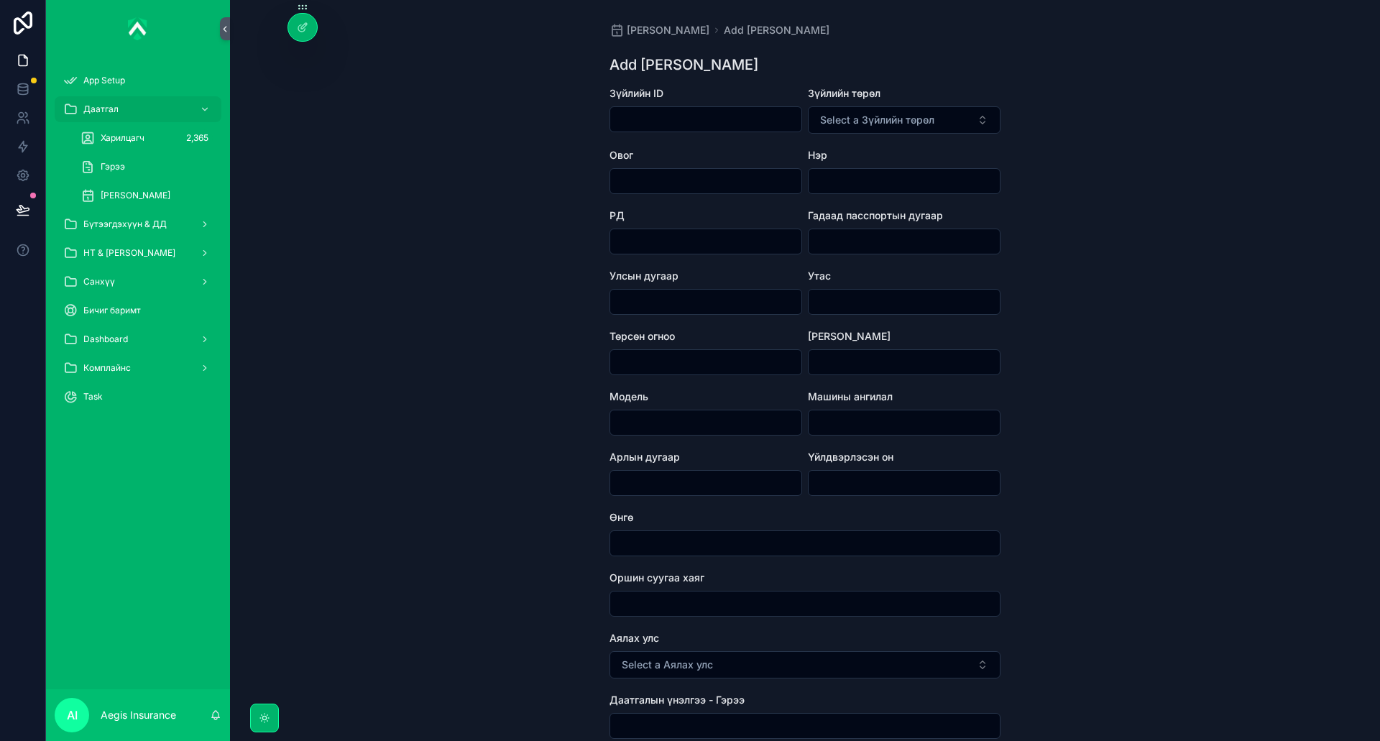
click at [784, 117] on input "scrollable content" at bounding box center [705, 119] width 191 height 20
click at [139, 199] on span "[PERSON_NAME]" at bounding box center [136, 196] width 70 height 12
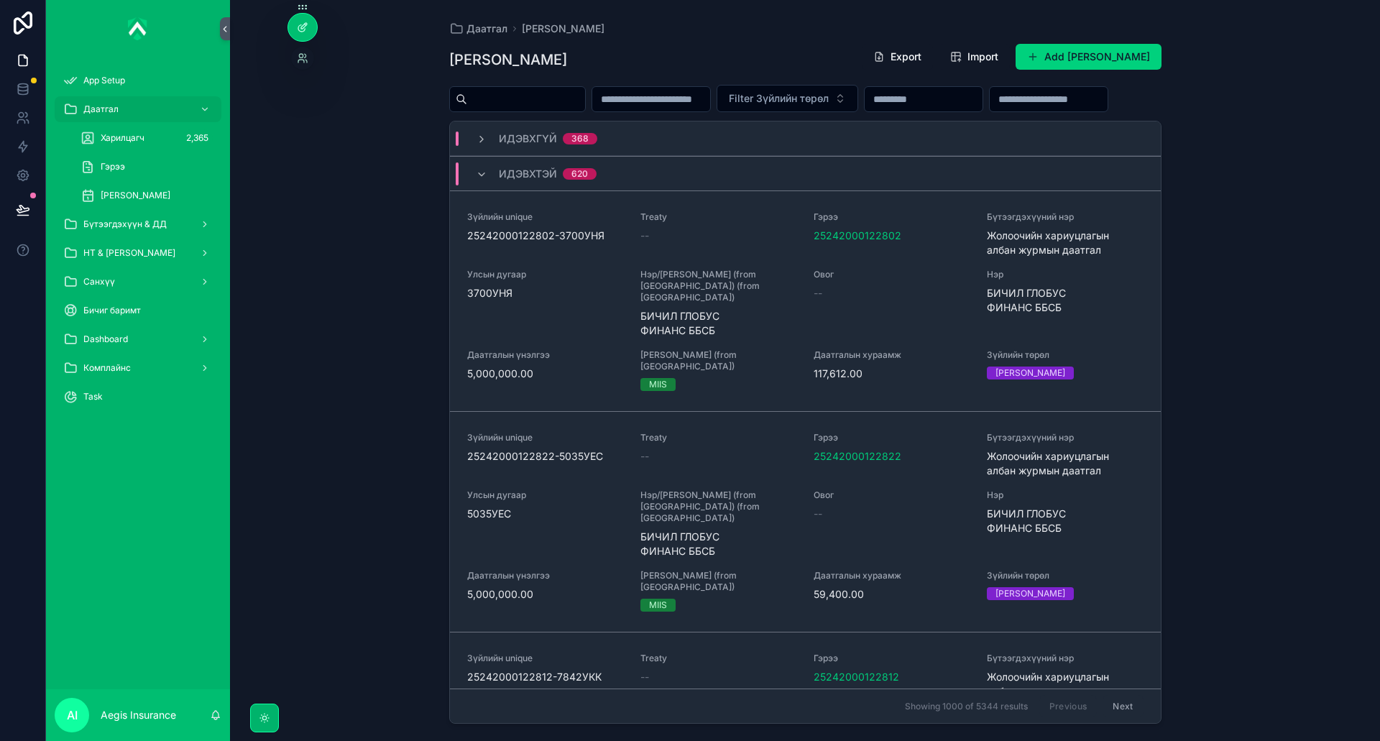
click at [306, 35] on div at bounding box center [302, 27] width 29 height 27
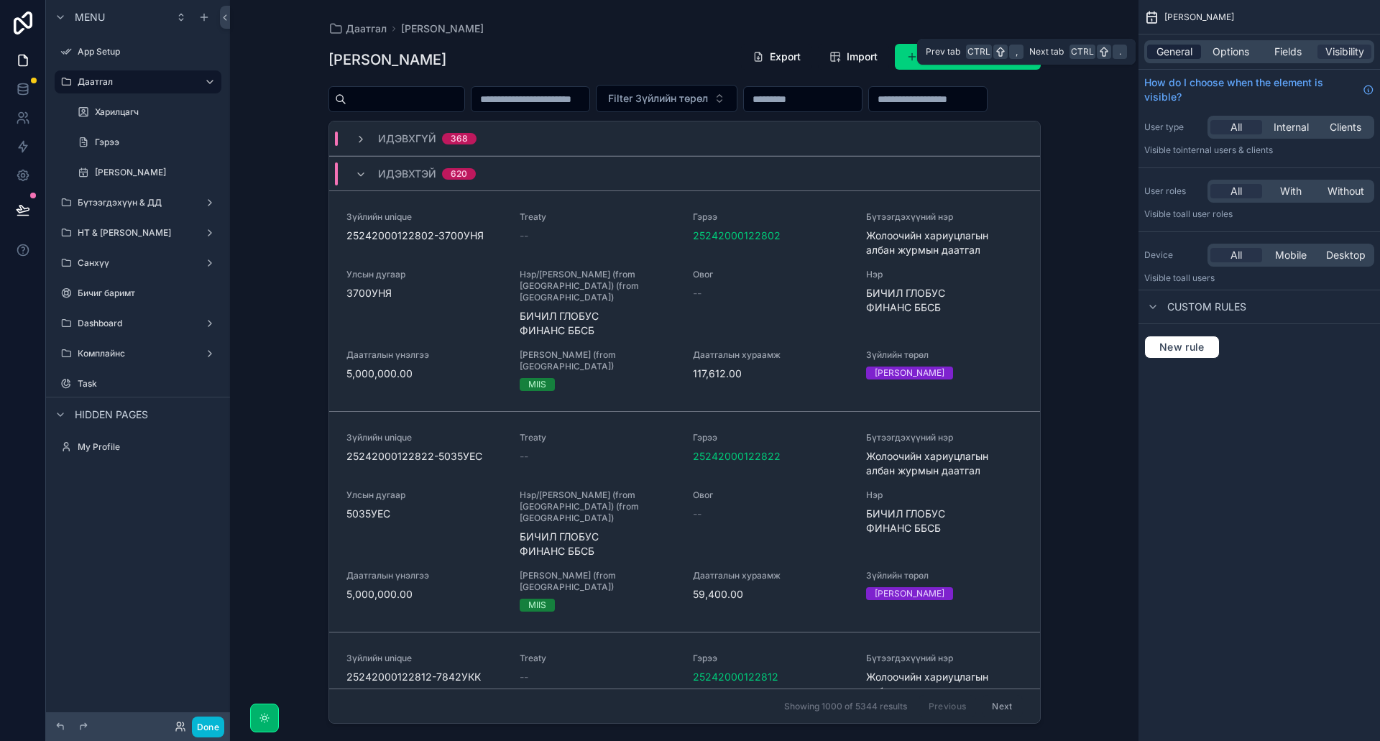
click at [1171, 54] on span "General" at bounding box center [1175, 52] width 36 height 14
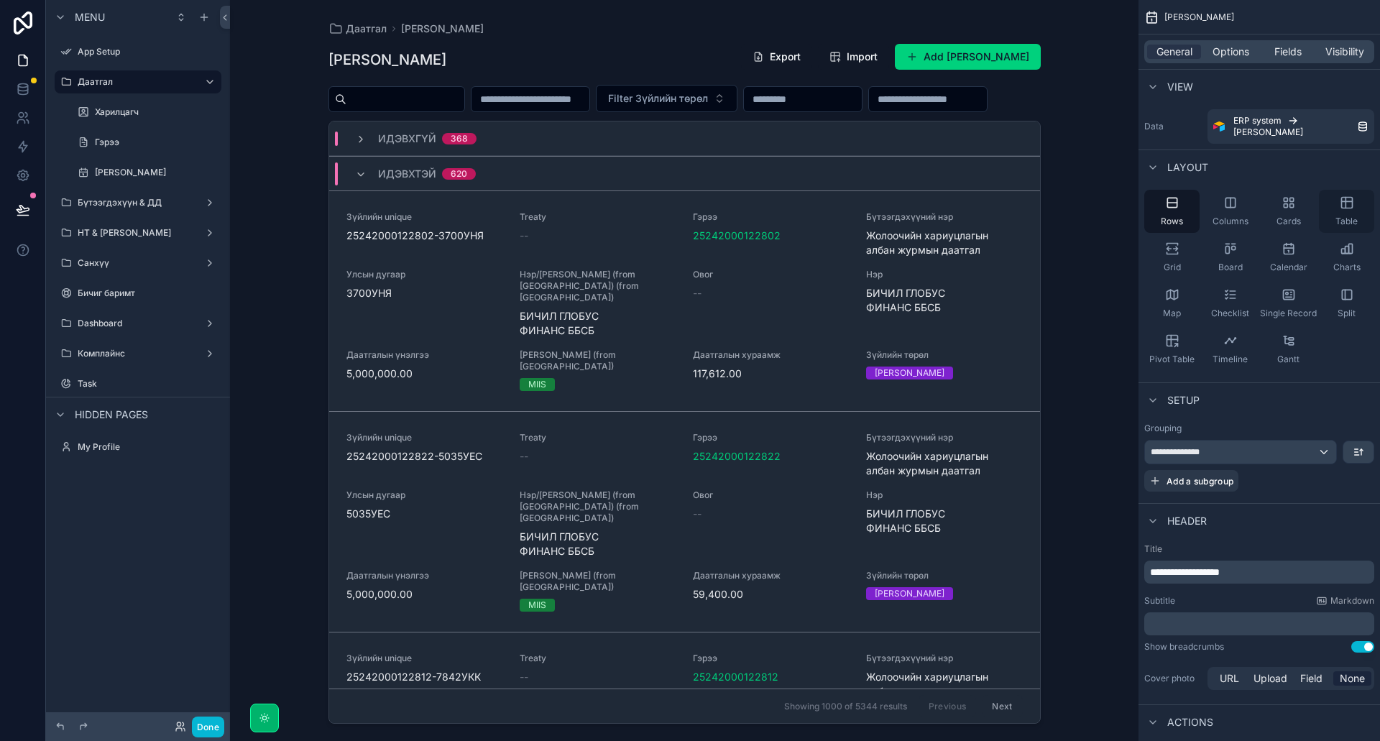
click at [1346, 209] on icon "scrollable content" at bounding box center [1347, 203] width 14 height 14
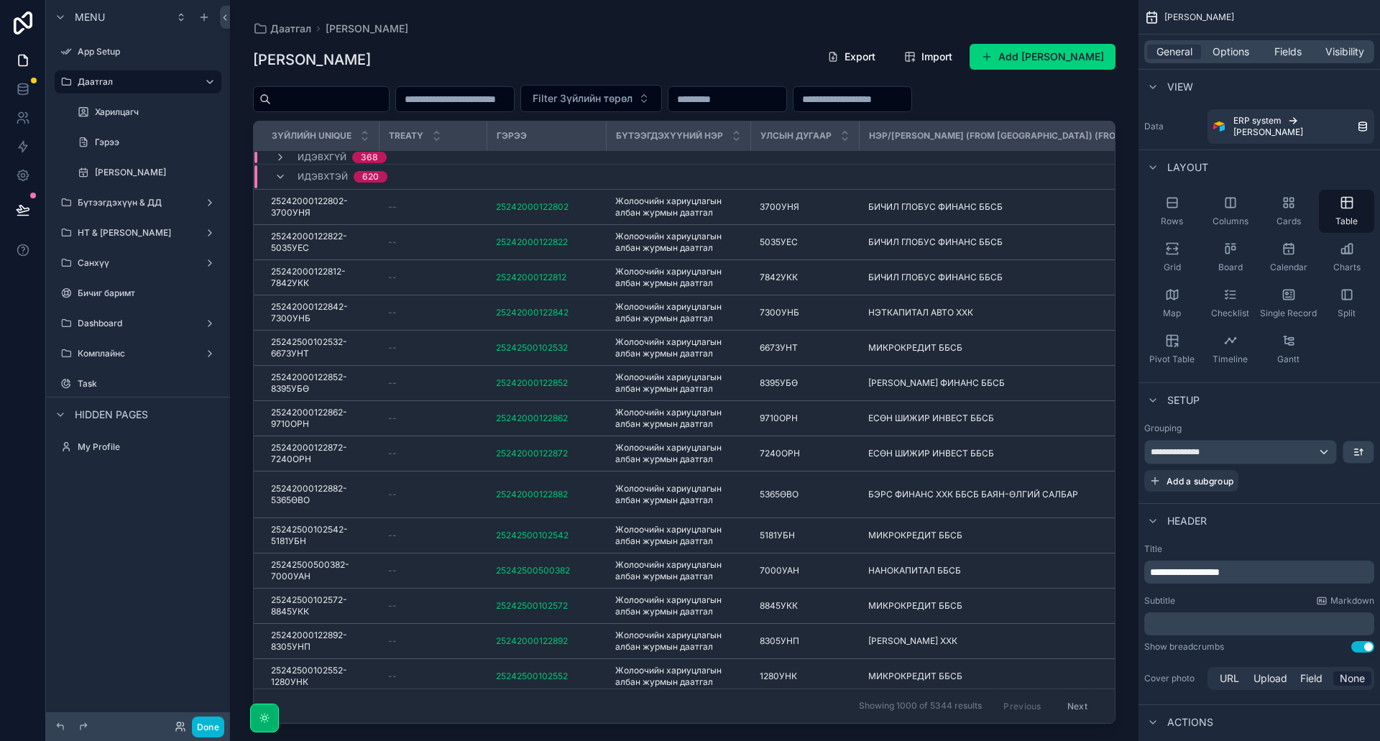
click at [540, 87] on div "scrollable content" at bounding box center [684, 362] width 909 height 724
click at [1073, 63] on button "Add [PERSON_NAME]" at bounding box center [1043, 57] width 146 height 26
click at [122, 174] on label "[PERSON_NAME]" at bounding box center [144, 173] width 98 height 12
click at [352, 103] on input "scrollable content" at bounding box center [330, 99] width 118 height 20
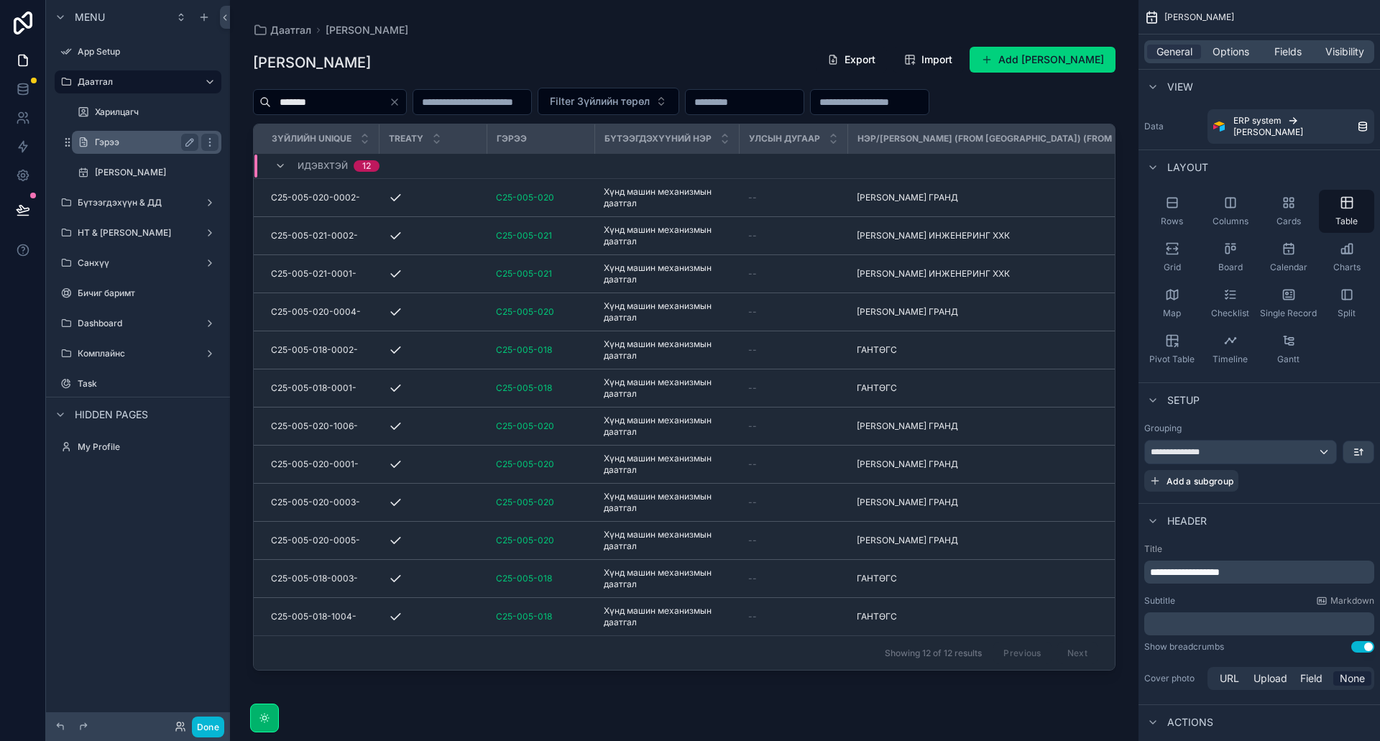
type input "*******"
click at [122, 145] on label "Гэрээ" at bounding box center [144, 143] width 98 height 12
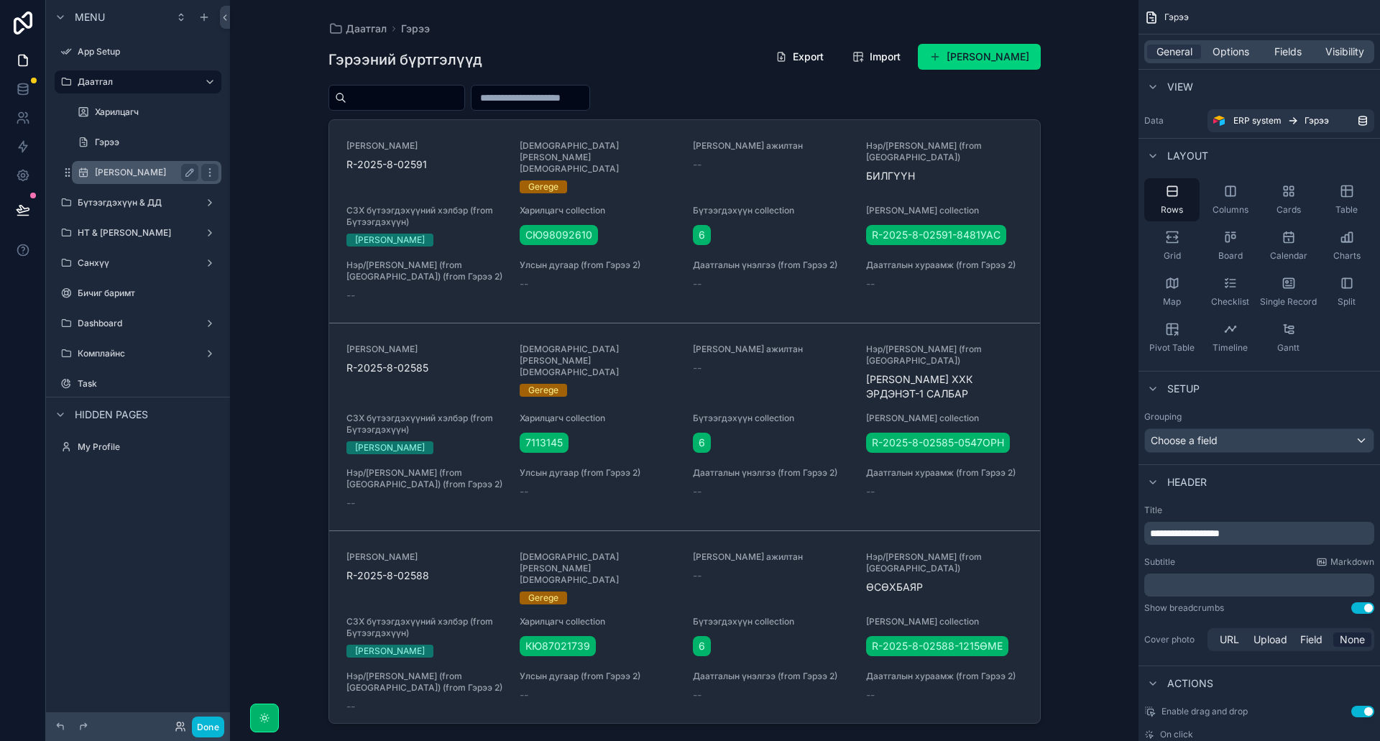
click at [157, 175] on label "[PERSON_NAME]" at bounding box center [144, 173] width 98 height 12
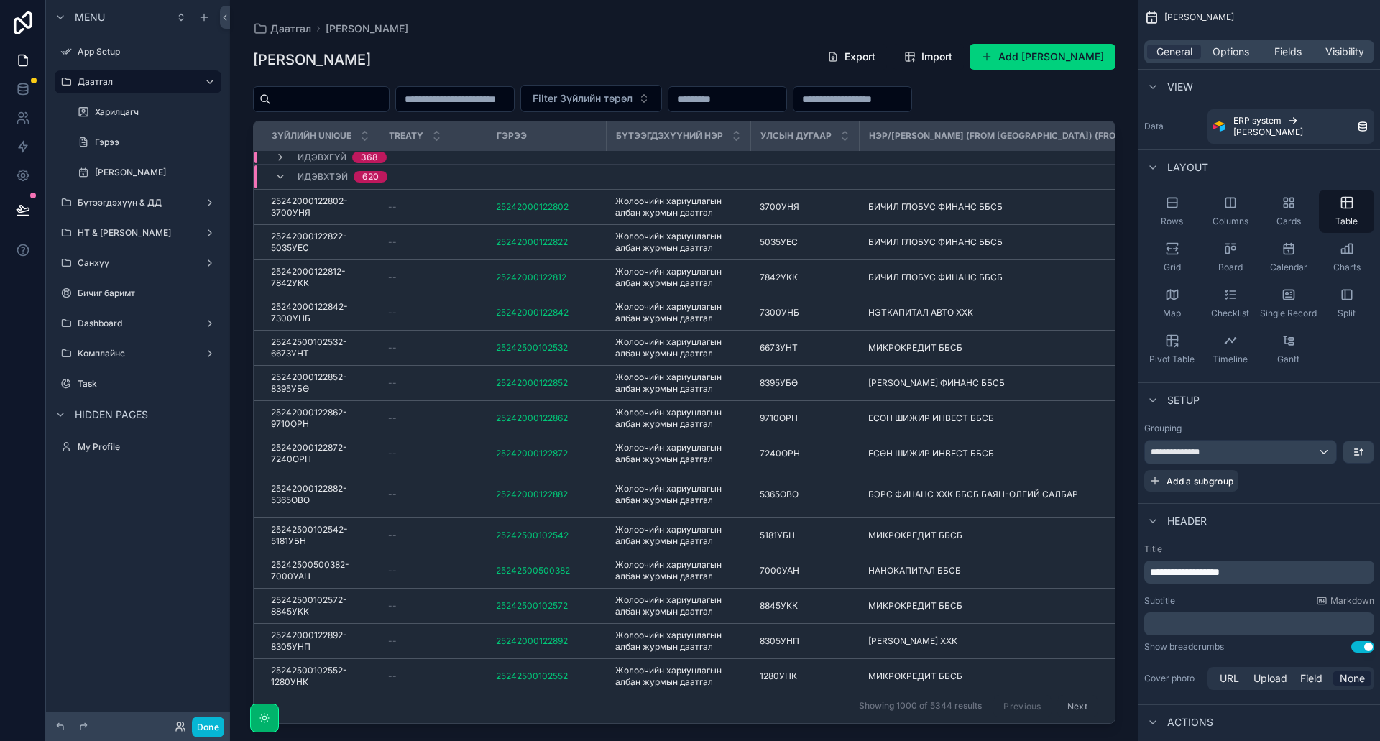
click at [373, 103] on input "scrollable content" at bounding box center [330, 99] width 118 height 20
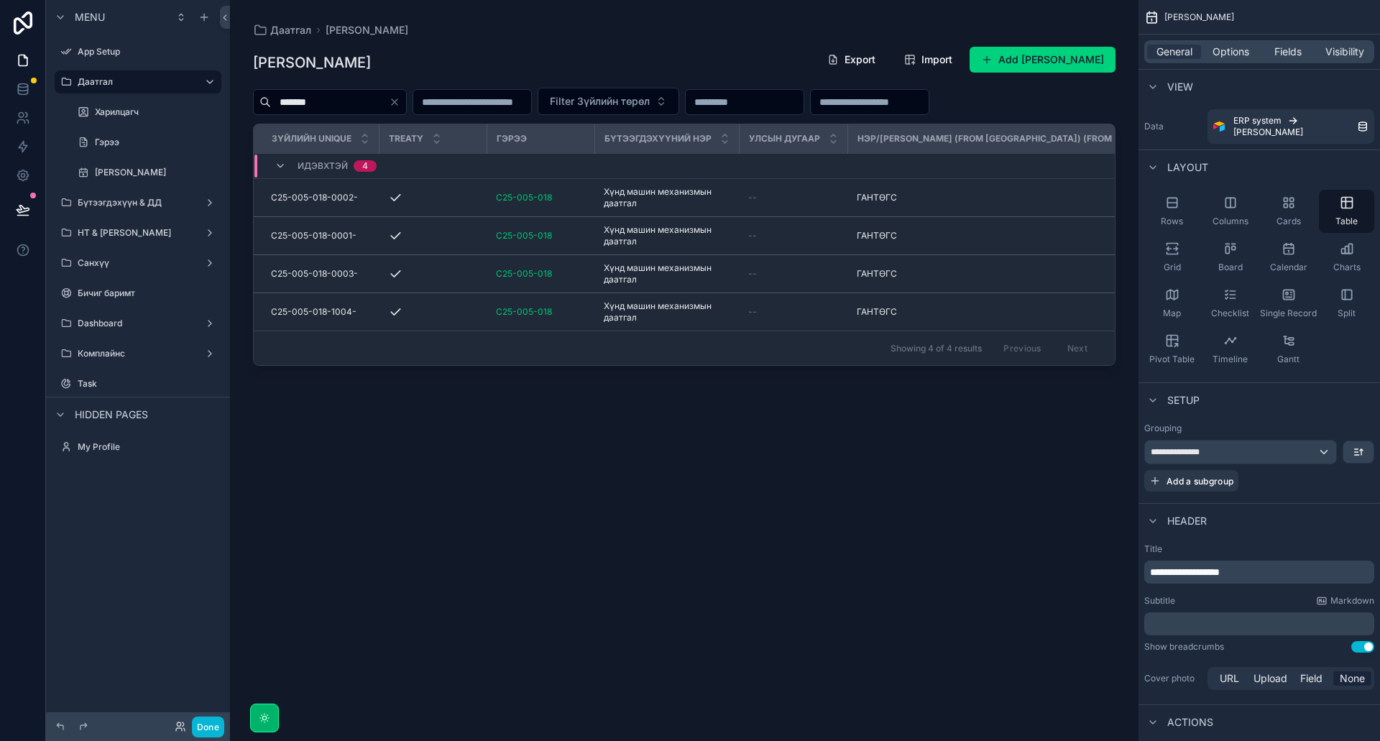
type input "*******"
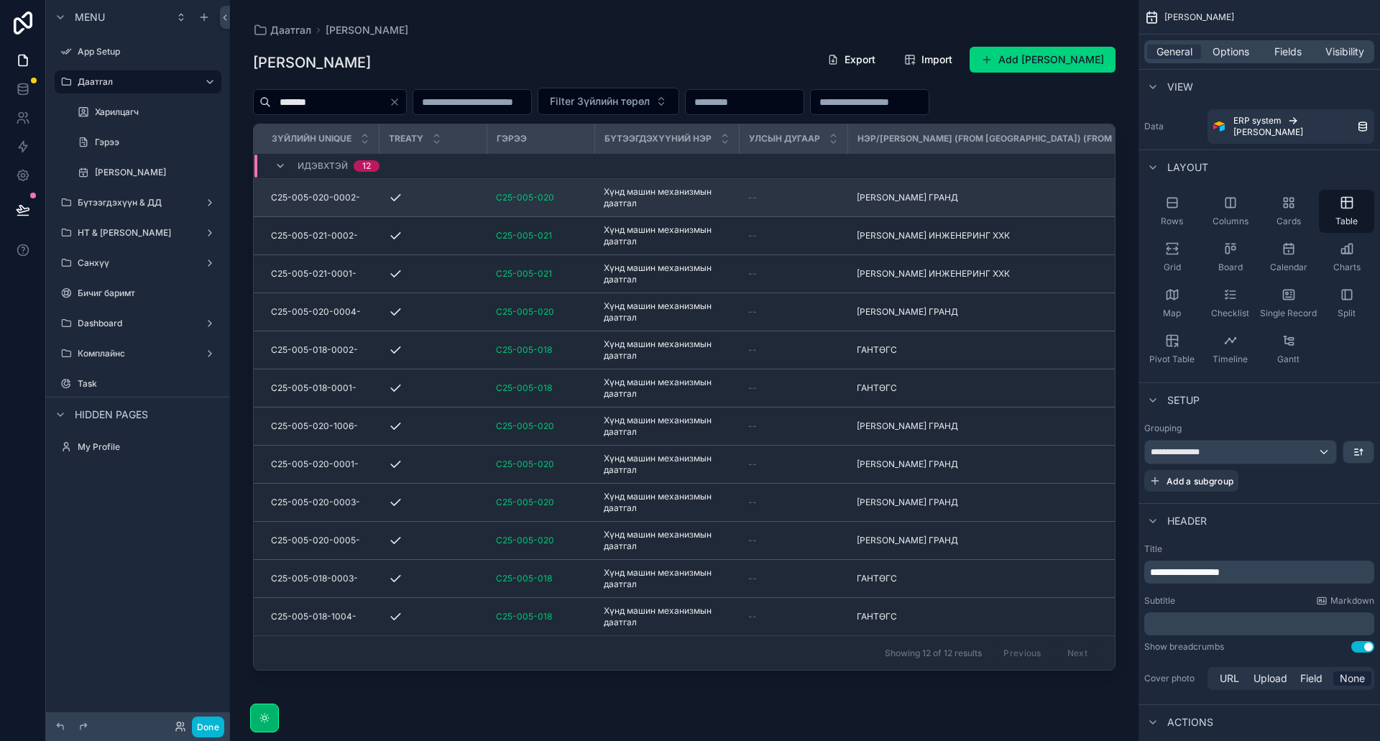
click at [559, 209] on td "C25-005-020" at bounding box center [541, 198] width 108 height 38
click at [872, 197] on span "[PERSON_NAME] ГРАНД" at bounding box center [907, 198] width 101 height 12
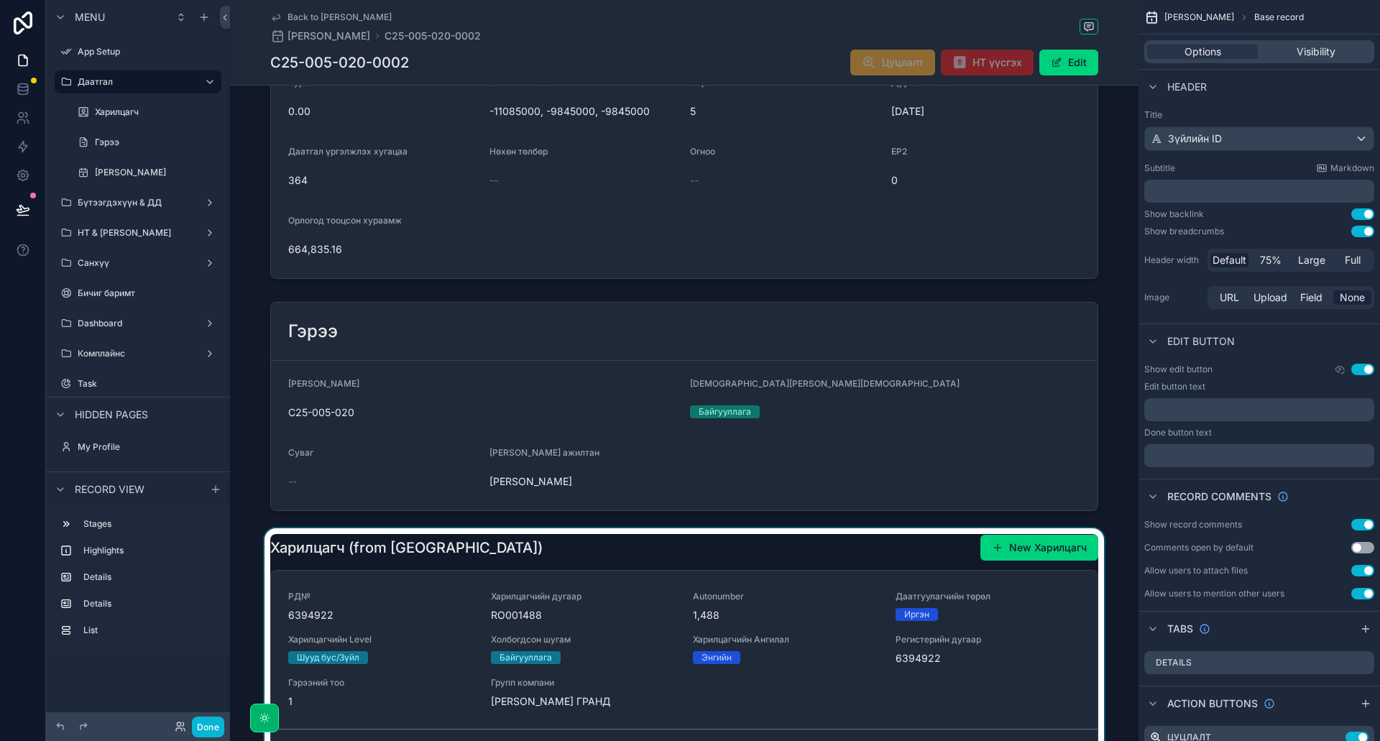
scroll to position [1498, 0]
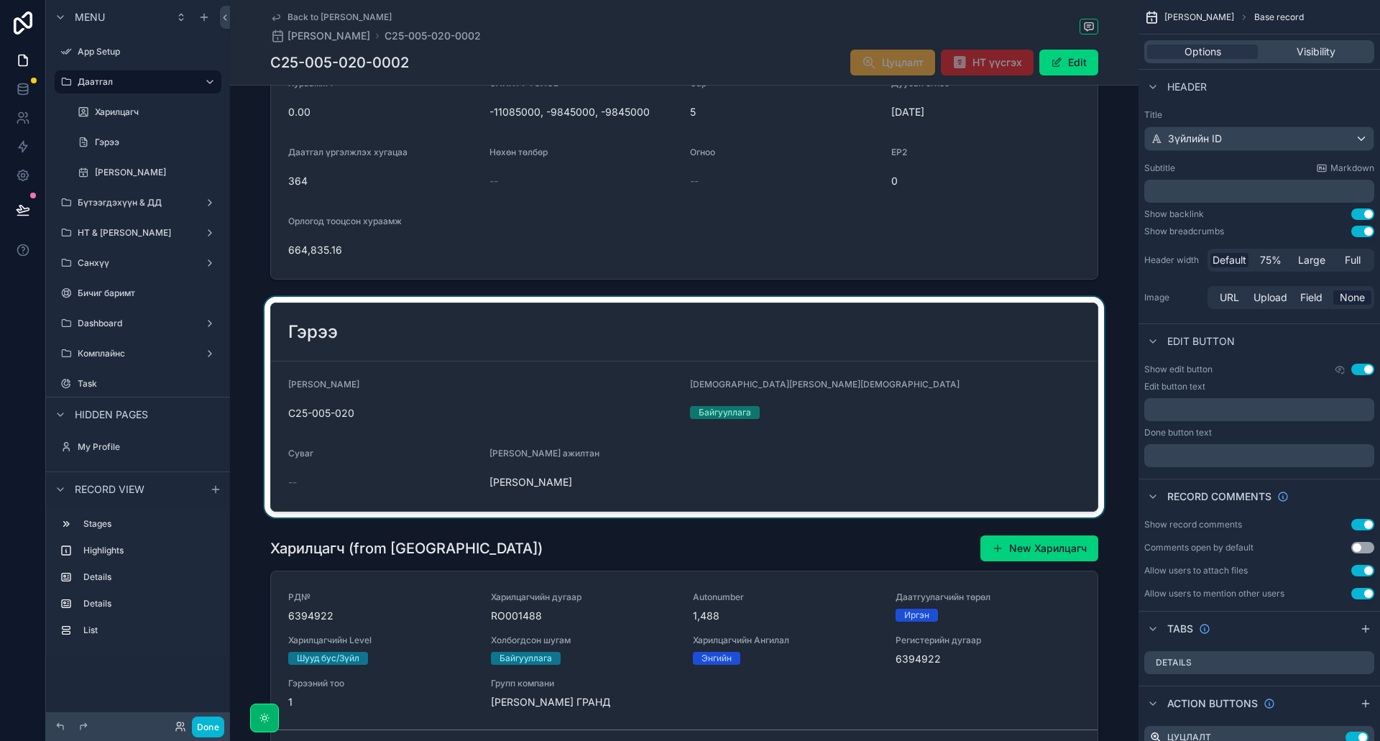
click at [869, 429] on div "scrollable content" at bounding box center [684, 407] width 909 height 221
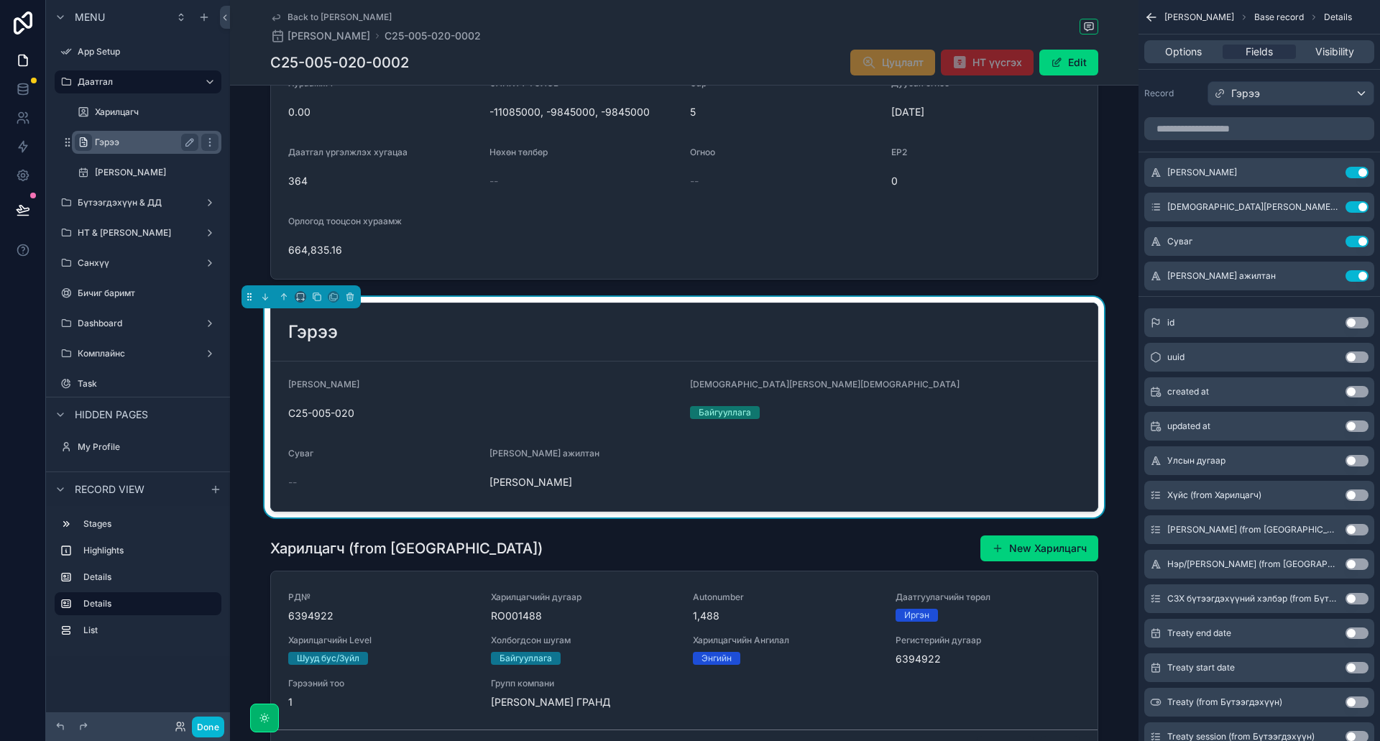
click at [89, 142] on div "scrollable content" at bounding box center [83, 142] width 17 height 17
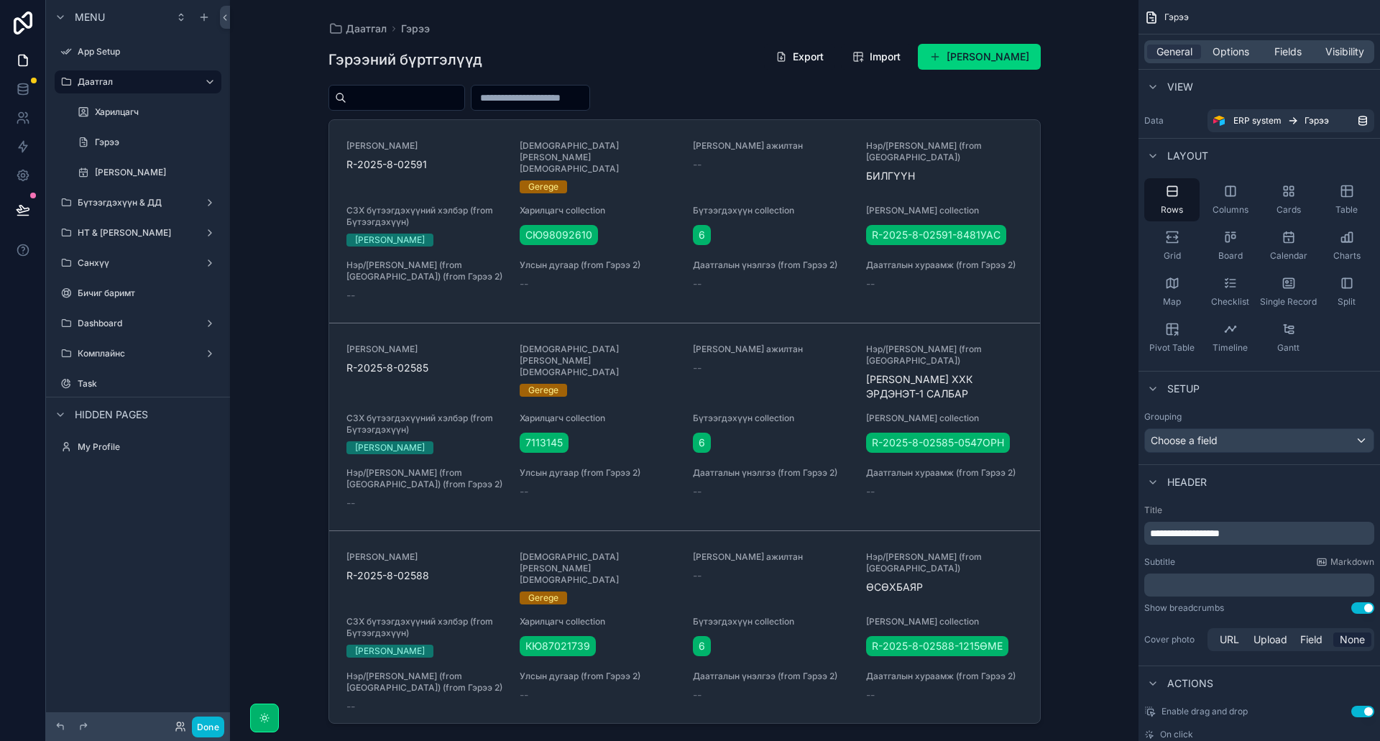
click at [449, 92] on div "scrollable content" at bounding box center [685, 362] width 736 height 724
click at [164, 109] on label "Харилцагч" at bounding box center [144, 112] width 98 height 12
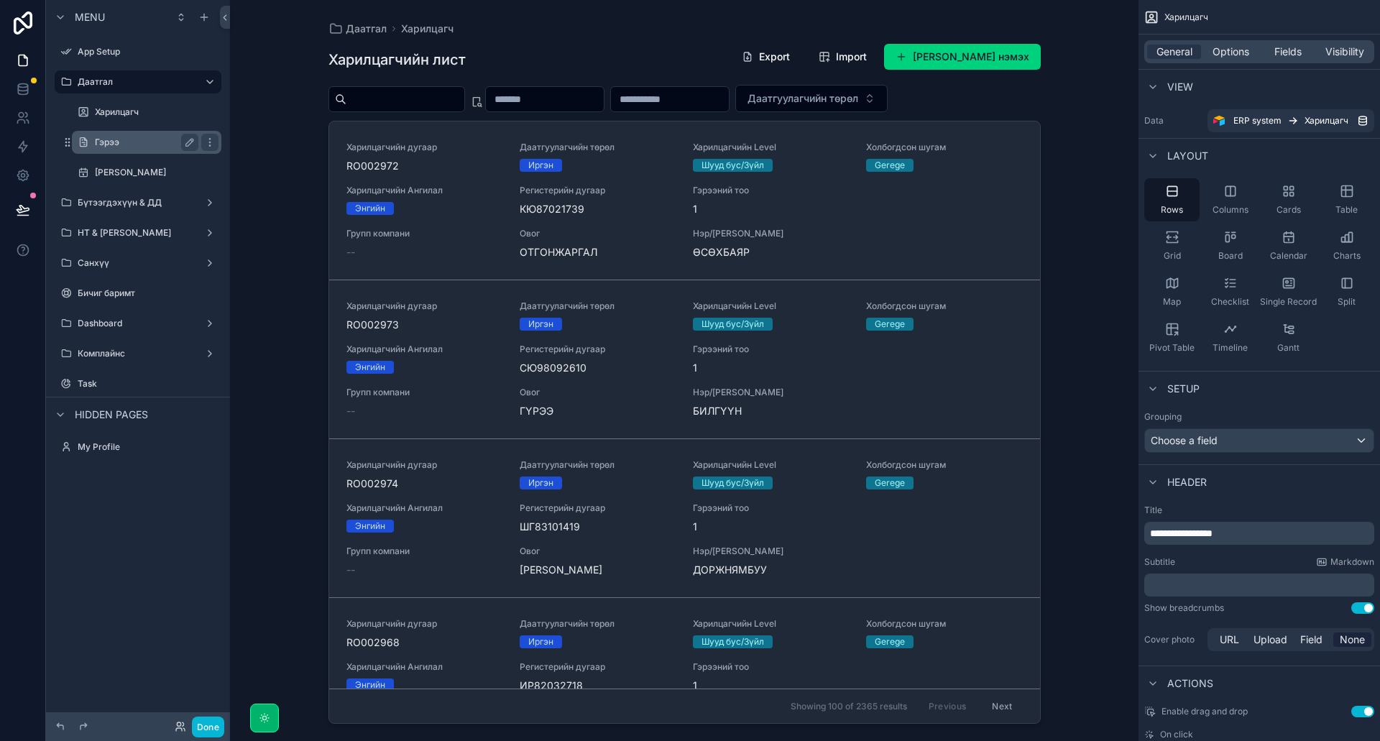
click at [140, 145] on label "Гэрээ" at bounding box center [144, 143] width 98 height 12
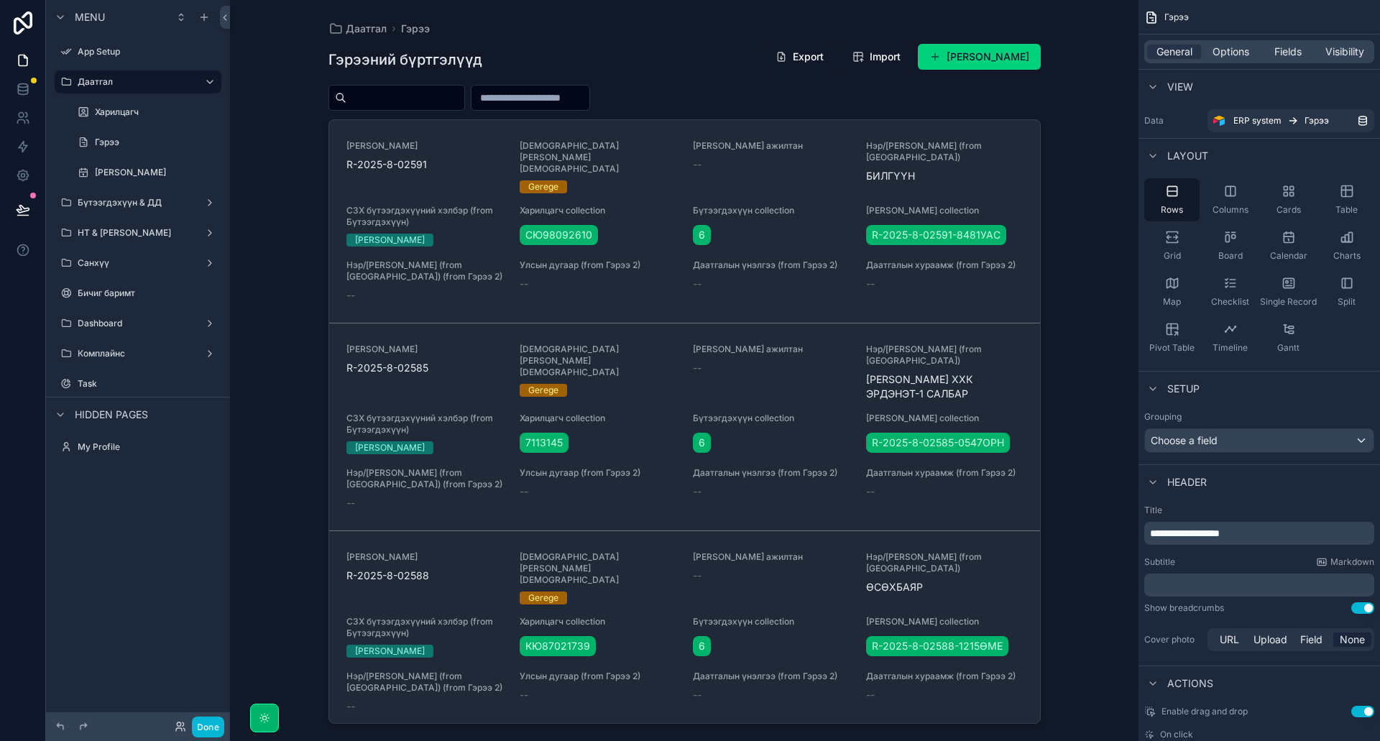
click at [443, 101] on input "scrollable content" at bounding box center [406, 98] width 118 height 20
type input "**********"
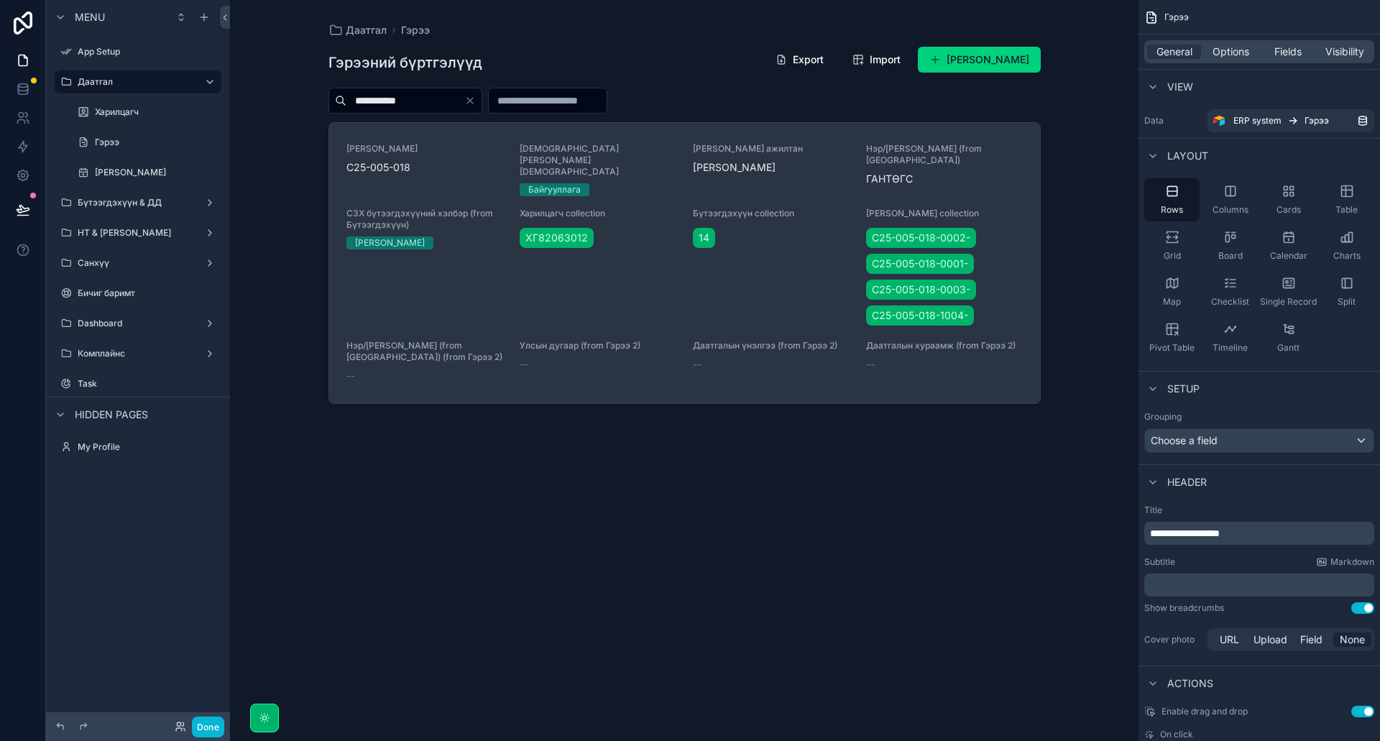
click at [772, 280] on div "Бүтээгдэхүүн collection 14" at bounding box center [771, 268] width 156 height 121
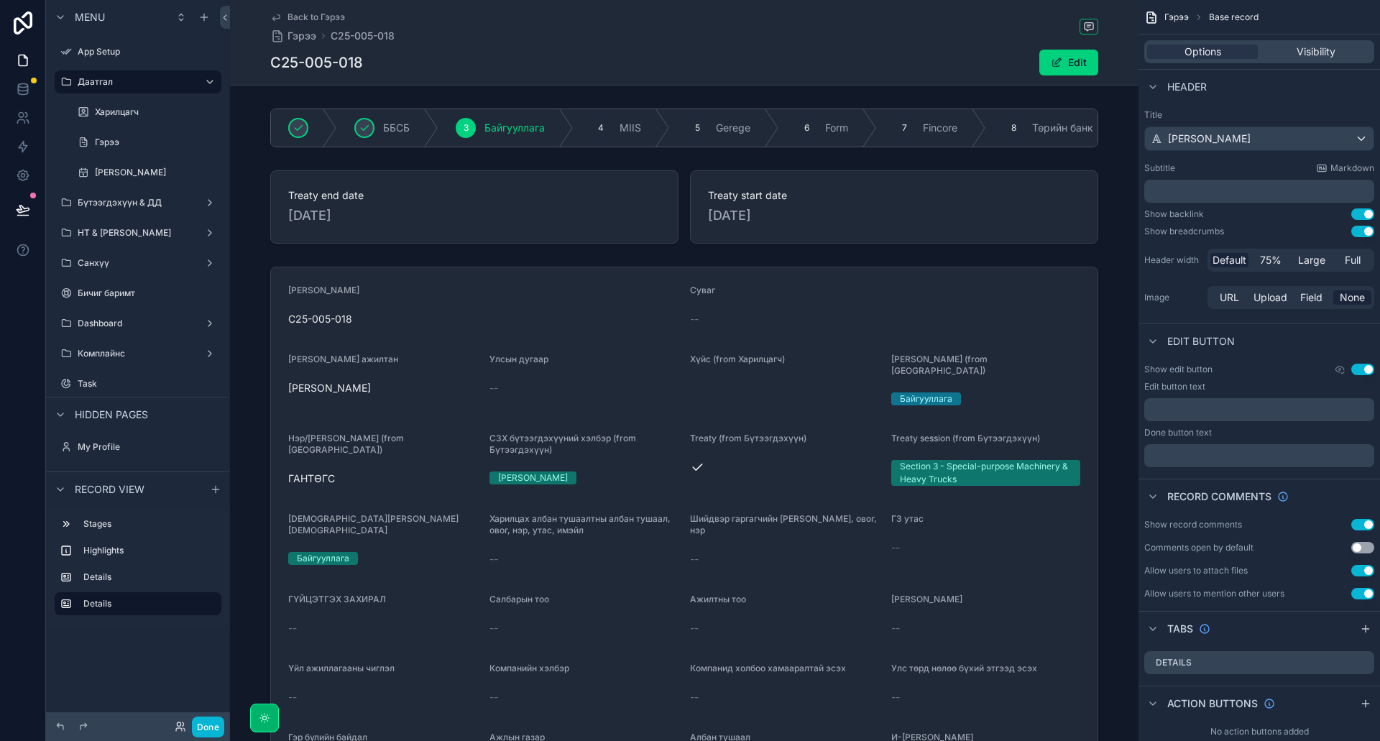
click at [283, 17] on link "Back to Гэрээ" at bounding box center [307, 18] width 75 height 12
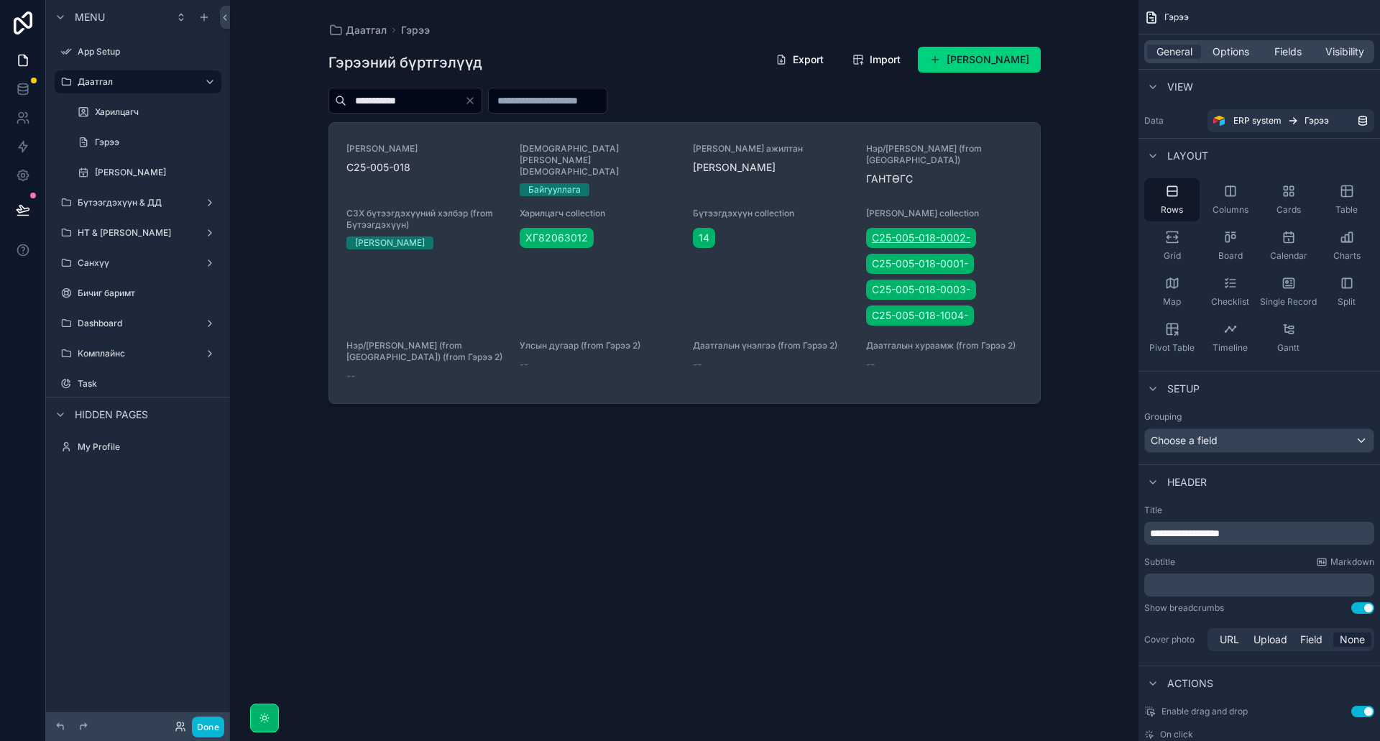
click at [952, 228] on link "C25-005-018-0002-" at bounding box center [921, 238] width 110 height 20
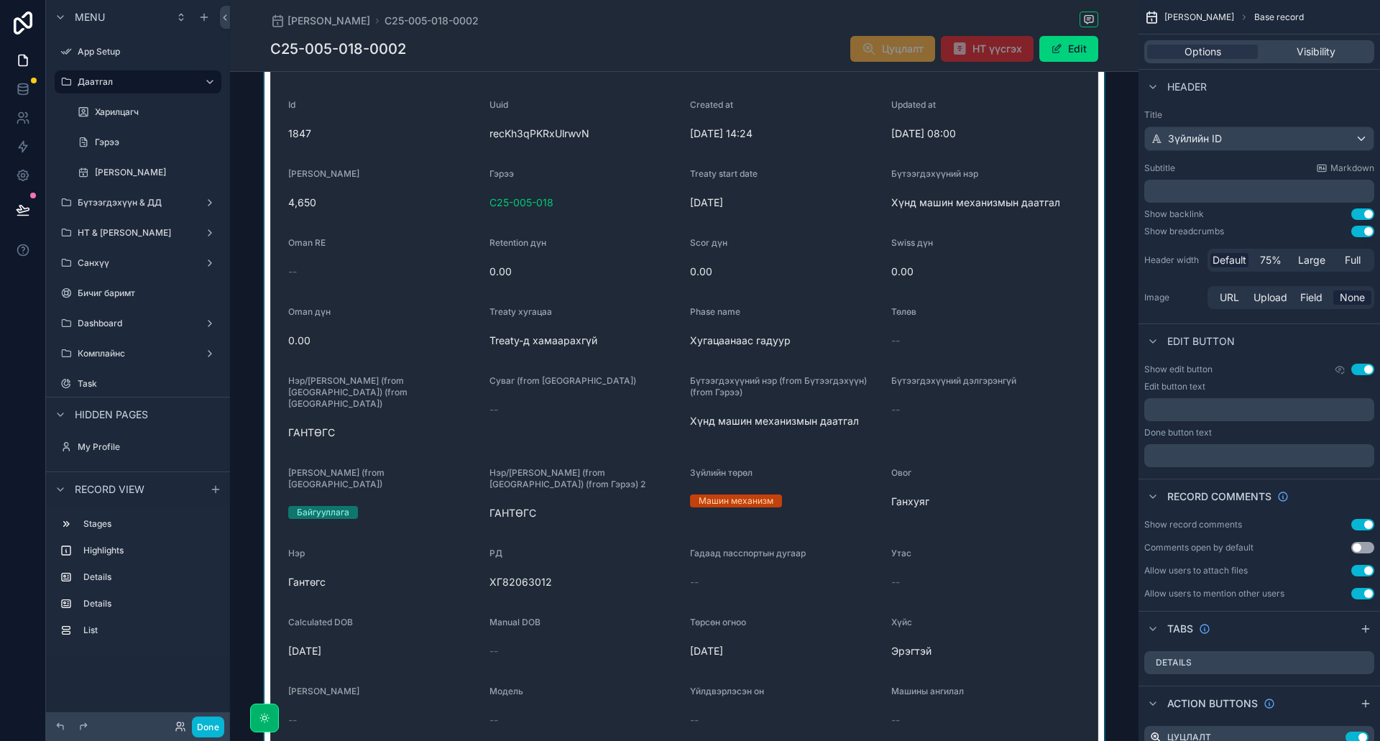
scroll to position [394, 0]
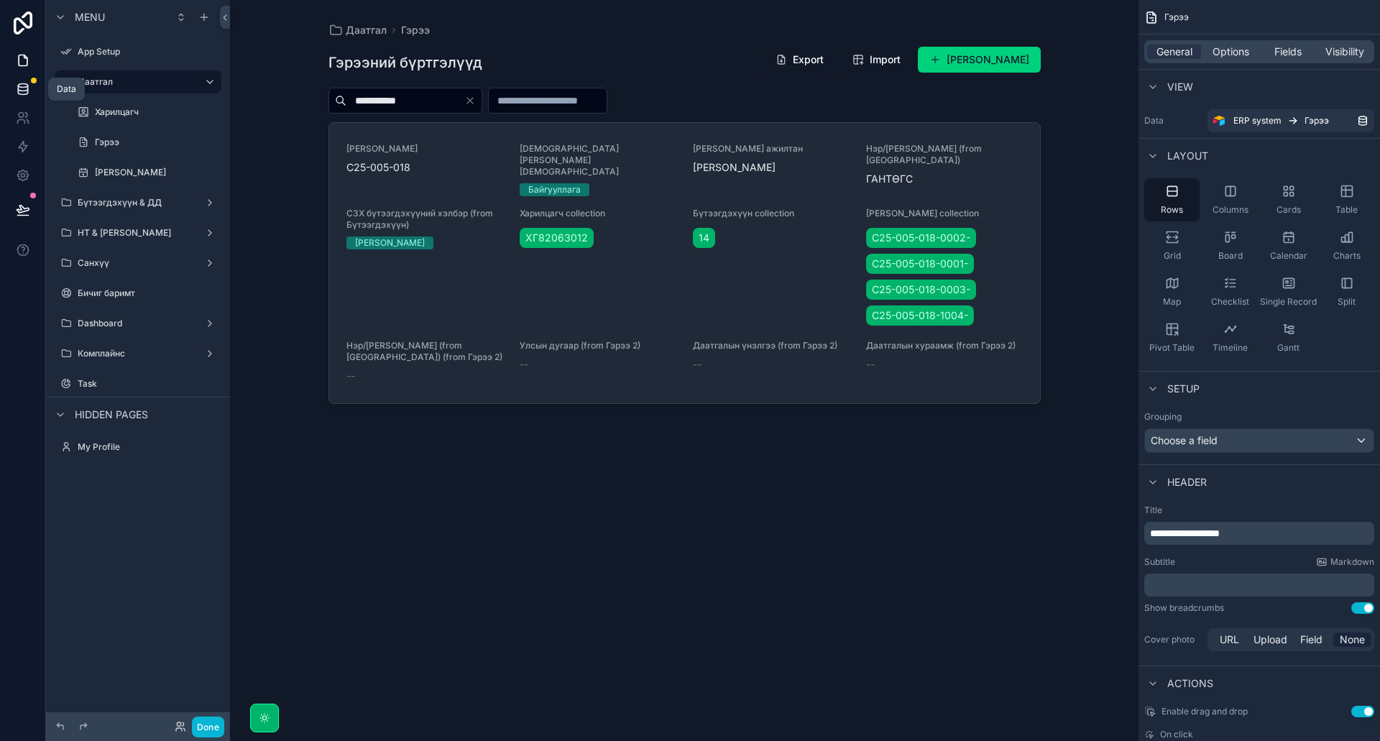
click at [22, 85] on icon at bounding box center [23, 89] width 14 height 14
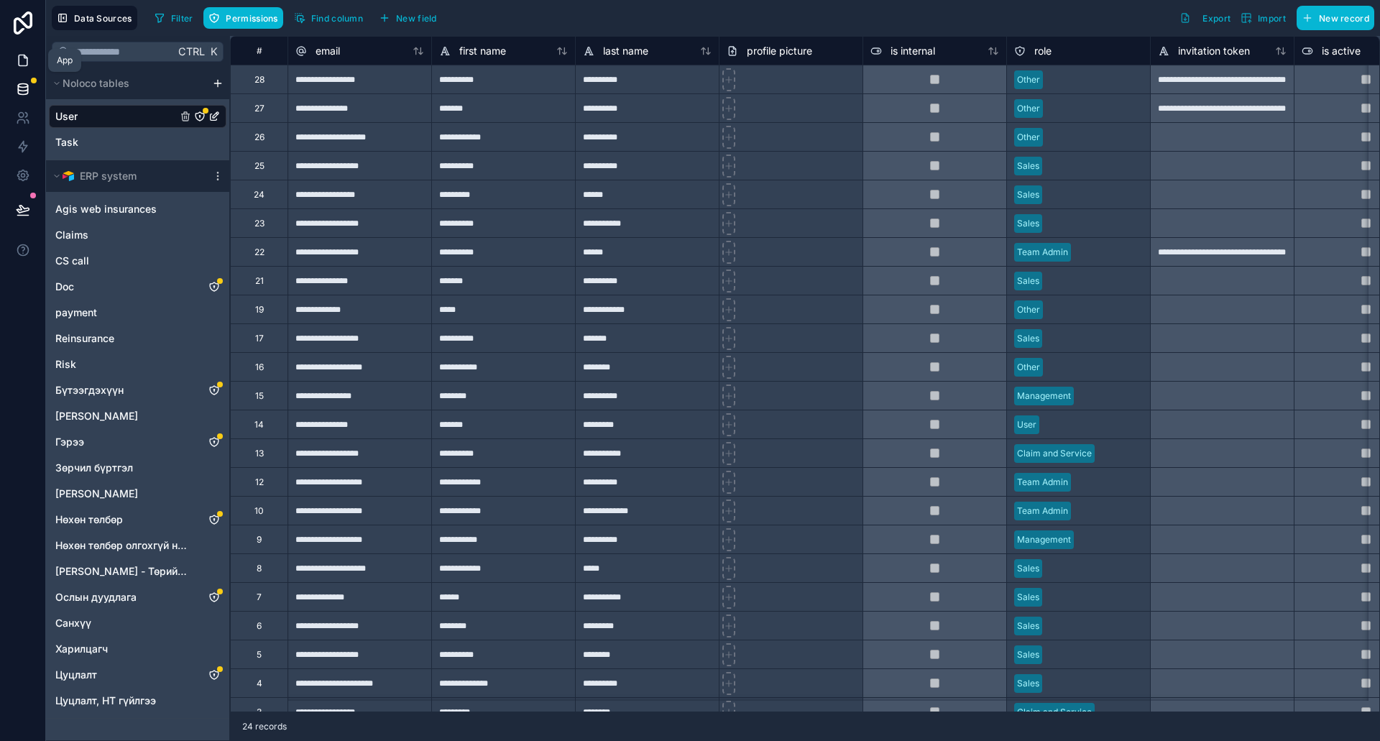
click at [22, 54] on icon at bounding box center [23, 60] width 14 height 14
